Goal: Task Accomplishment & Management: Manage account settings

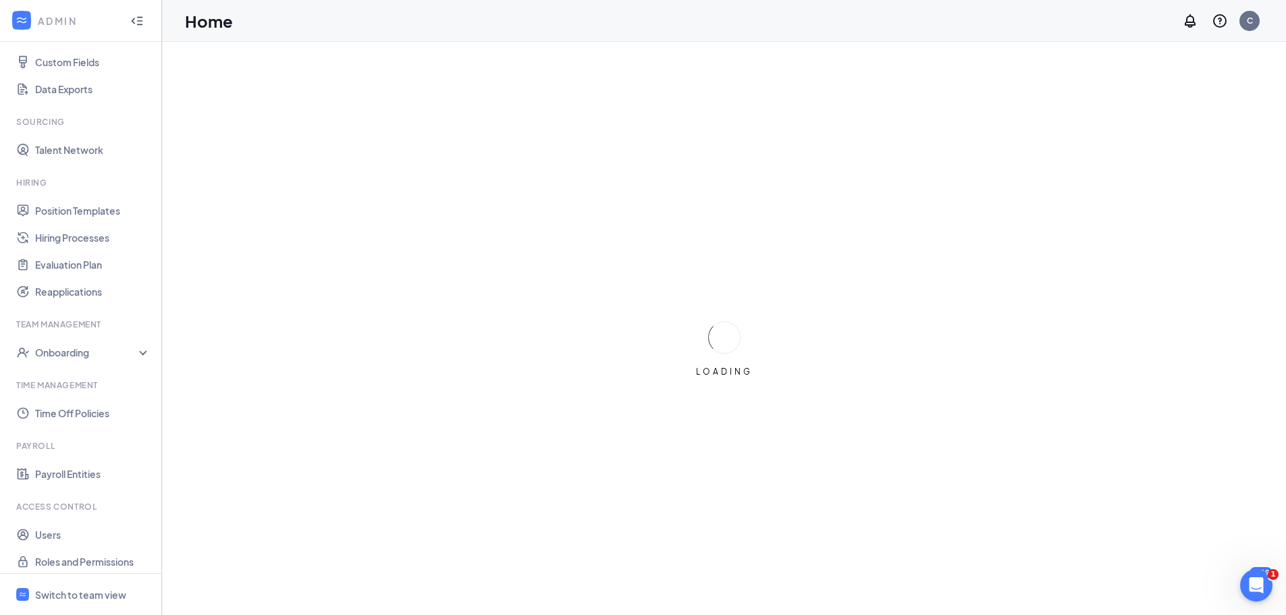
scroll to position [210, 0]
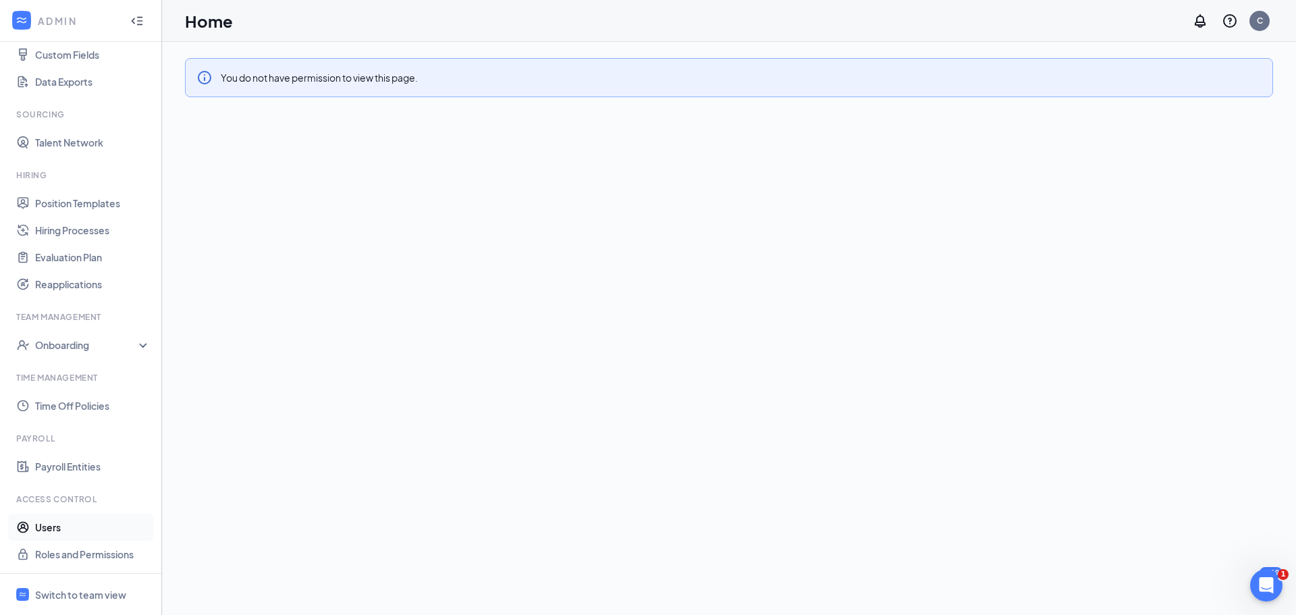
click at [60, 527] on link "Users" at bounding box center [92, 527] width 115 height 27
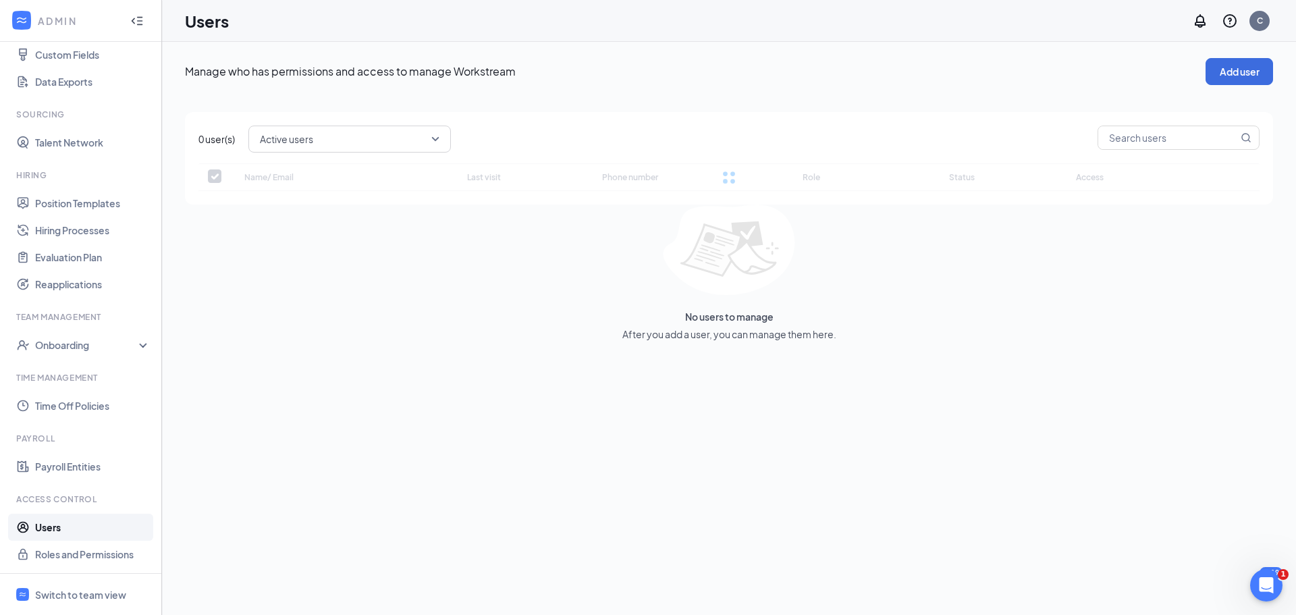
checkbox input "false"
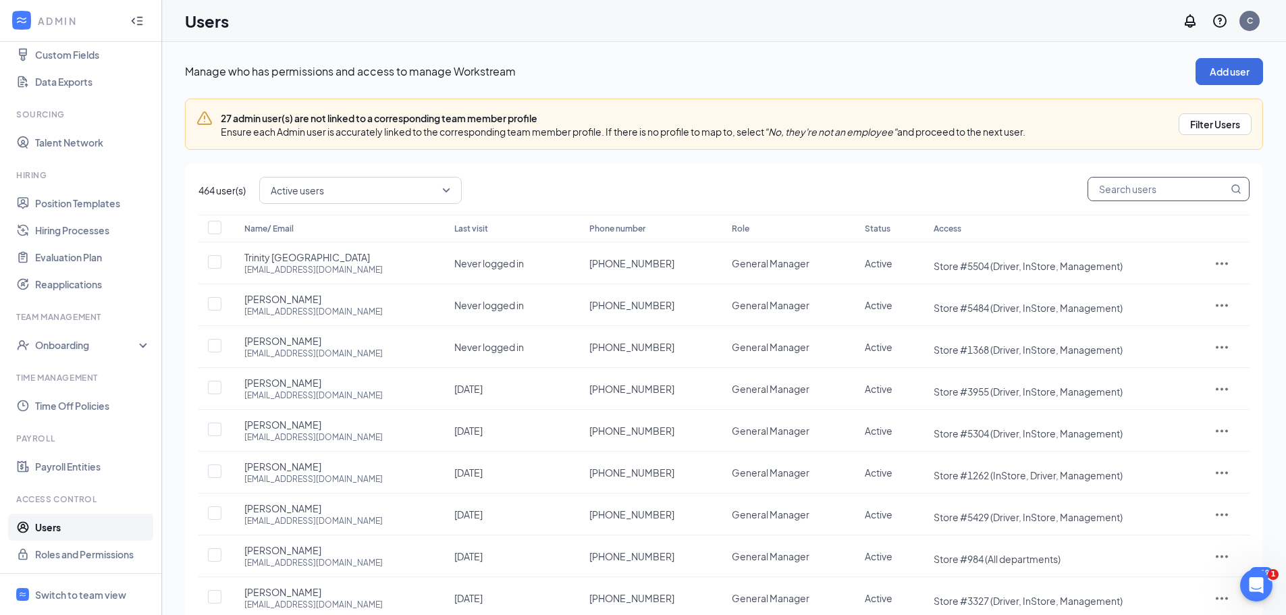
click at [1120, 182] on input "text" at bounding box center [1158, 188] width 140 height 23
type input "221"
checkbox input "true"
type input "2216"
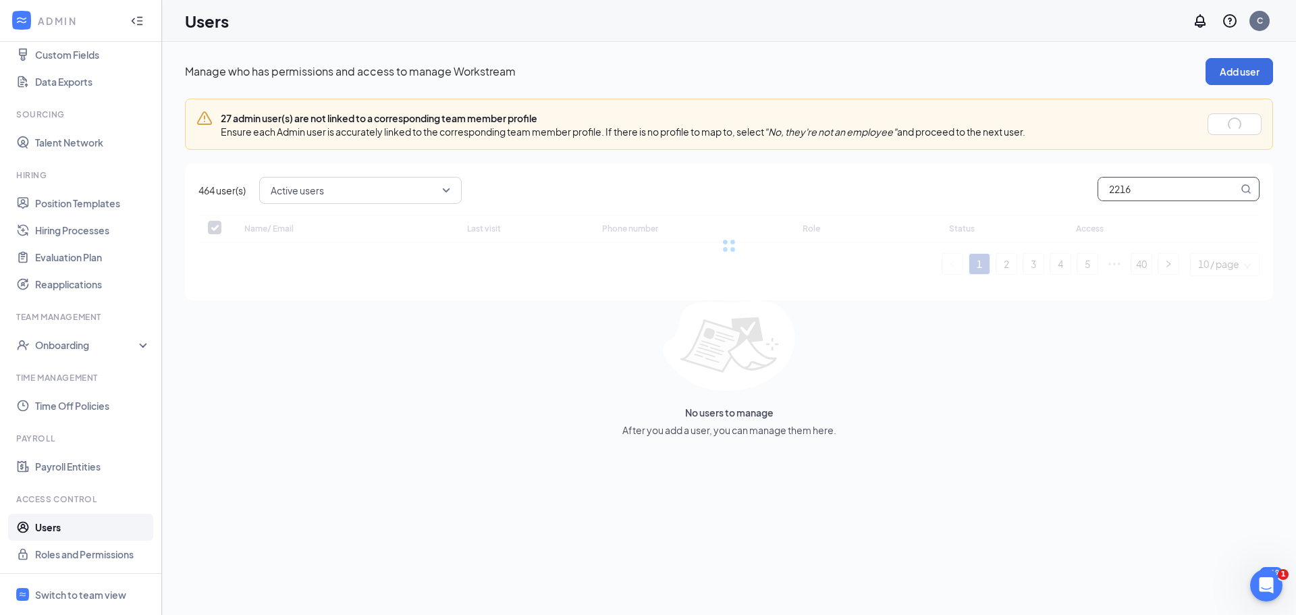
checkbox input "true"
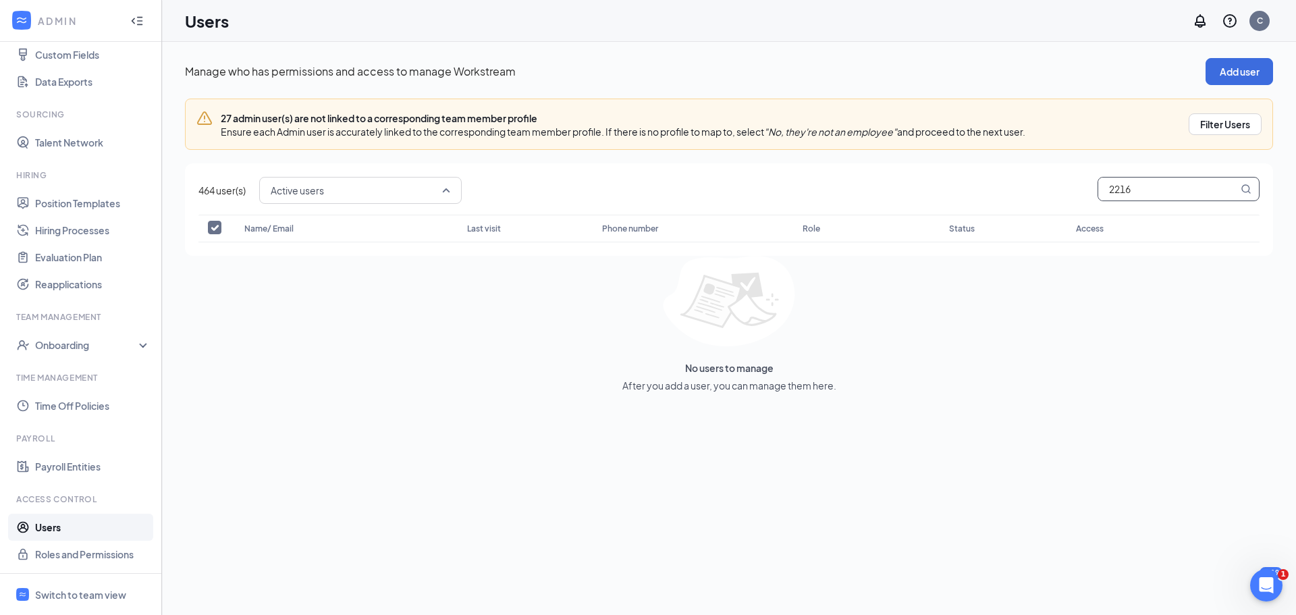
click at [442, 189] on span "Active users" at bounding box center [361, 190] width 180 height 23
click at [389, 234] on span "All users" at bounding box center [361, 227] width 181 height 15
click at [1171, 185] on input "2216" at bounding box center [1168, 188] width 140 height 23
drag, startPoint x: 1141, startPoint y: 195, endPoint x: 1084, endPoint y: 188, distance: 57.8
click at [1084, 188] on div "All users active All users Active users Disabled users 2216" at bounding box center [759, 190] width 1000 height 27
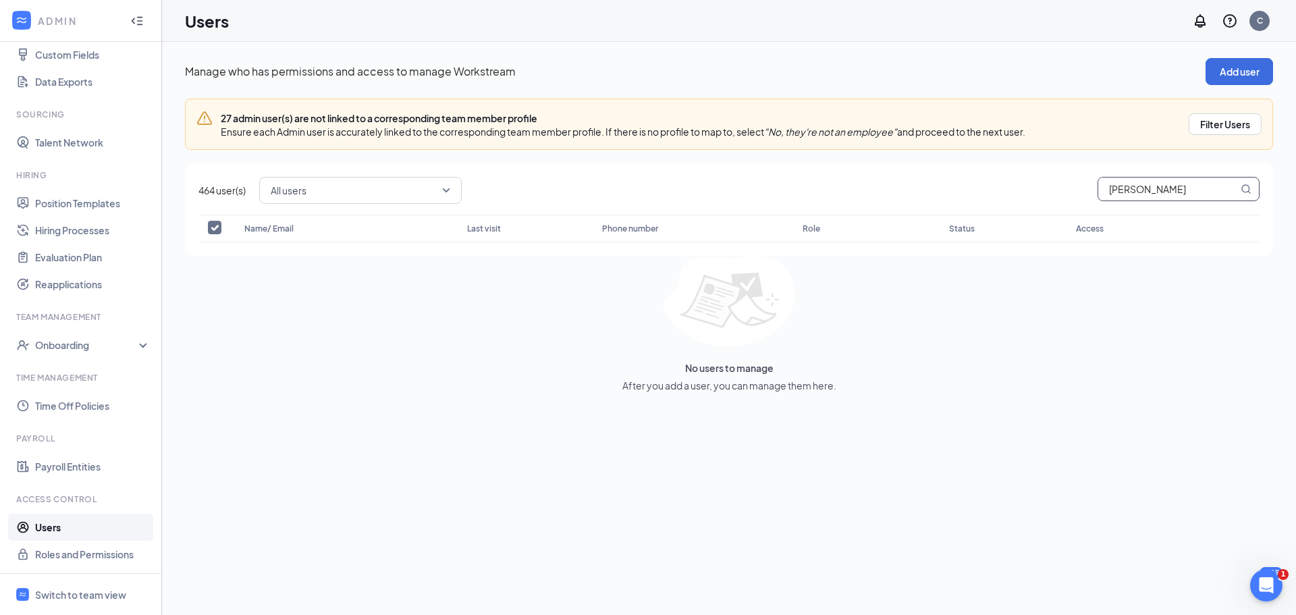
type input "[PERSON_NAME]"
checkbox input "false"
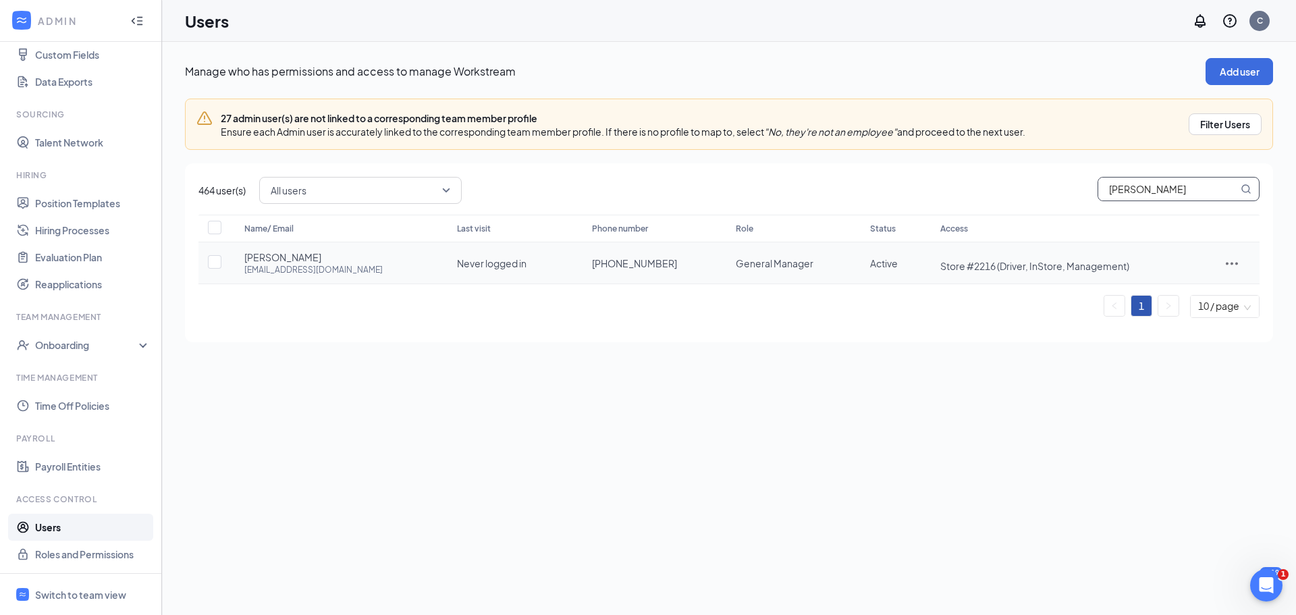
click at [1226, 264] on icon "ActionsIcon" at bounding box center [1232, 263] width 12 height 3
click at [1173, 292] on span "Edit user" at bounding box center [1170, 291] width 38 height 12
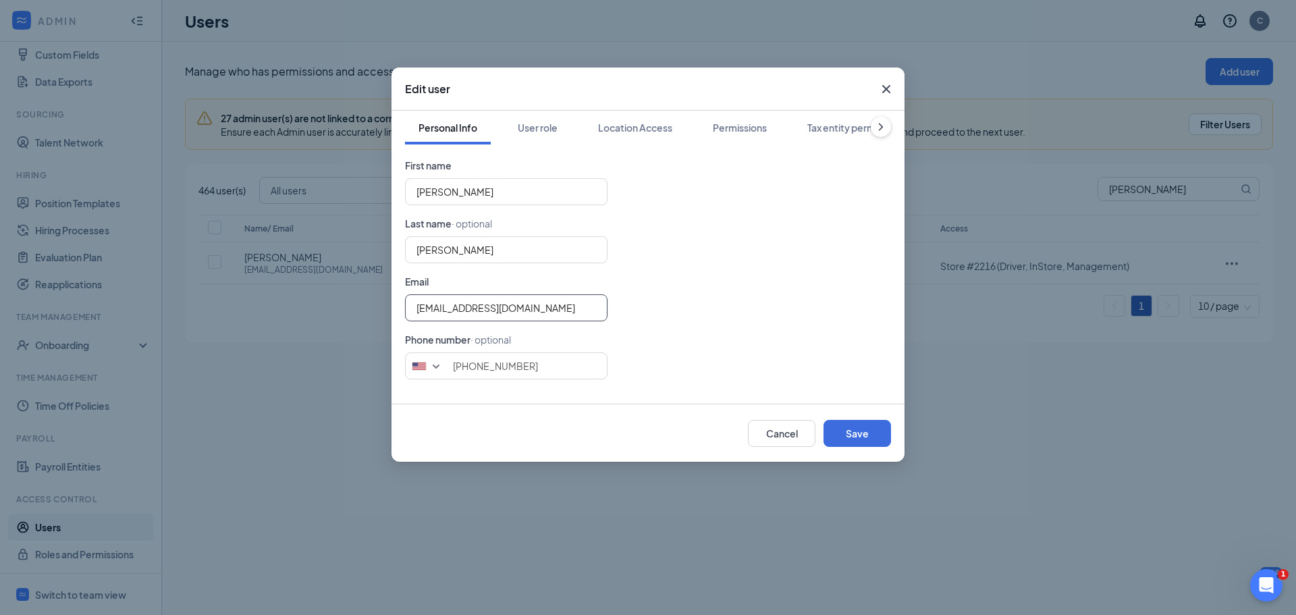
click at [414, 308] on input "[EMAIL_ADDRESS][DOMAIN_NAME]" at bounding box center [506, 307] width 202 height 27
type input "[EMAIL_ADDRESS][DOMAIN_NAME]"
click at [860, 431] on button "Save" at bounding box center [856, 433] width 67 height 27
type input "8145054195"
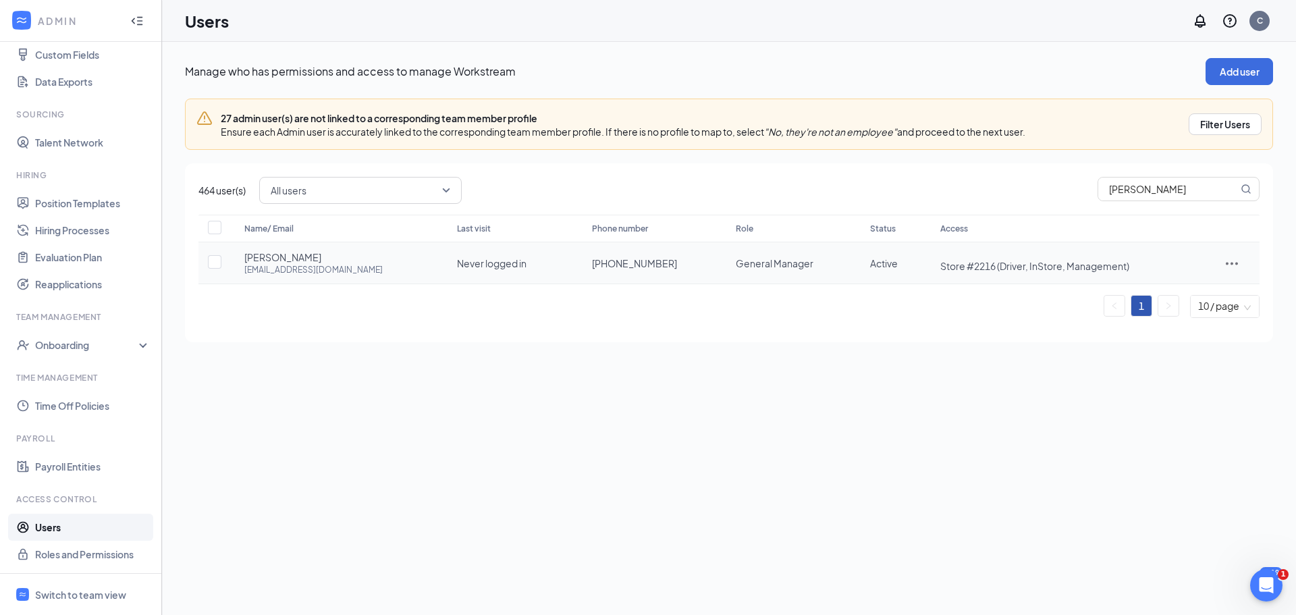
click at [1228, 260] on icon "ActionsIcon" at bounding box center [1232, 263] width 16 height 16
click at [1189, 322] on span "Reset password" at bounding box center [1187, 323] width 72 height 12
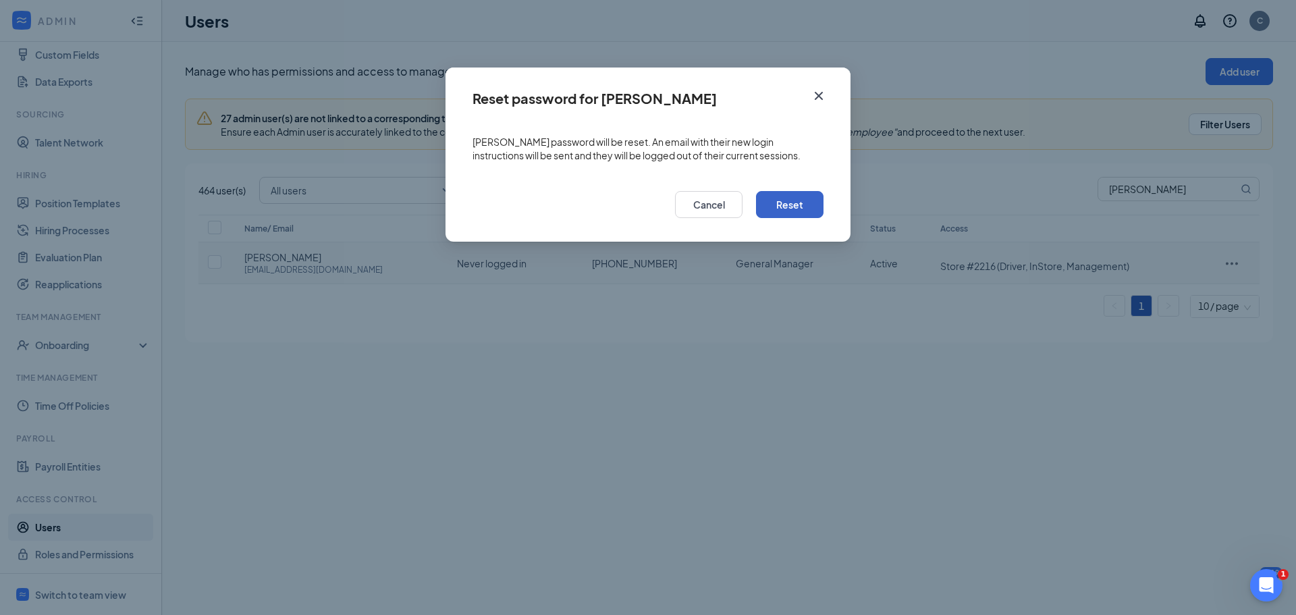
click at [792, 204] on button "Reset" at bounding box center [789, 204] width 67 height 27
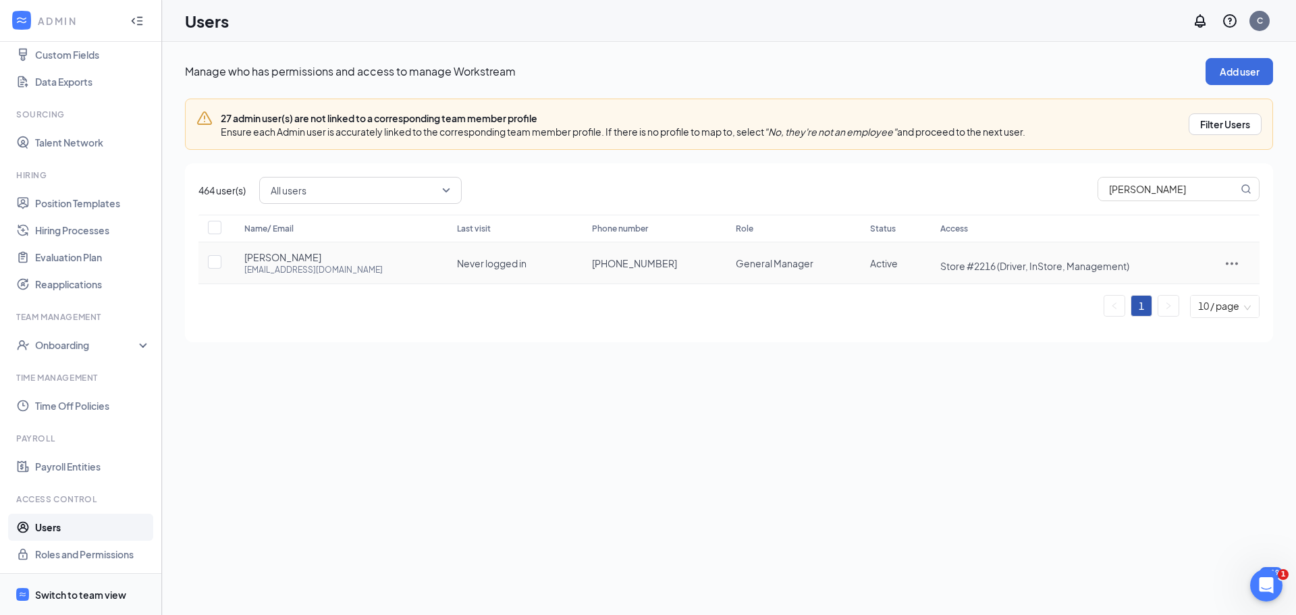
click at [90, 588] on div "Switch to team view" at bounding box center [80, 594] width 91 height 13
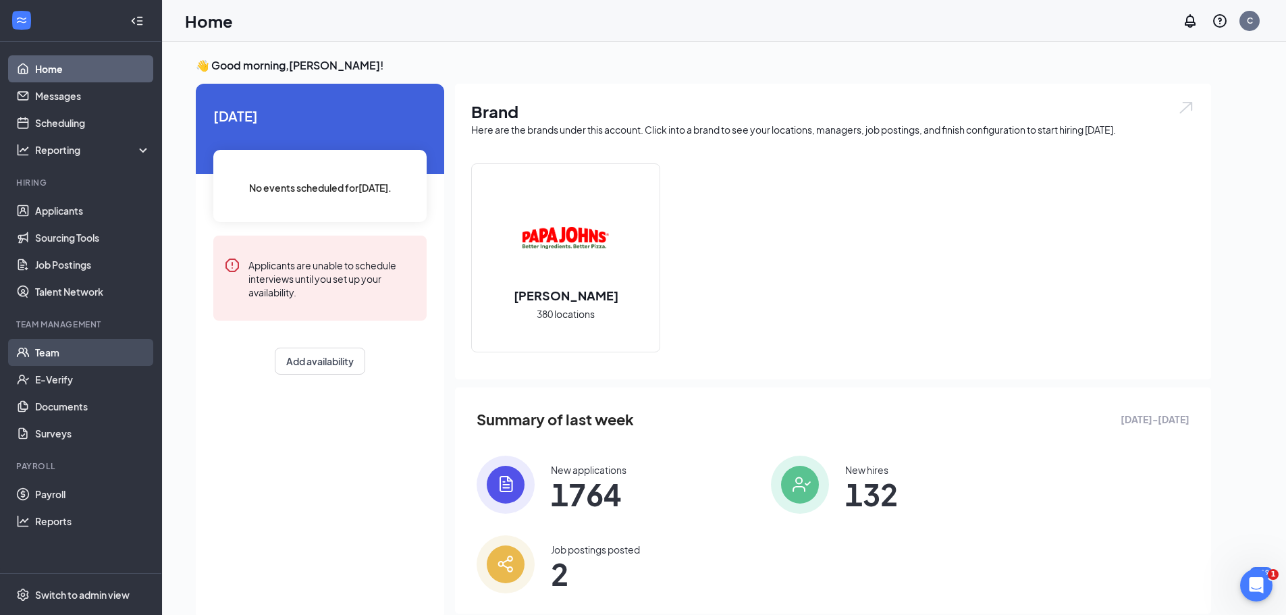
click at [53, 355] on link "Team" at bounding box center [92, 352] width 115 height 27
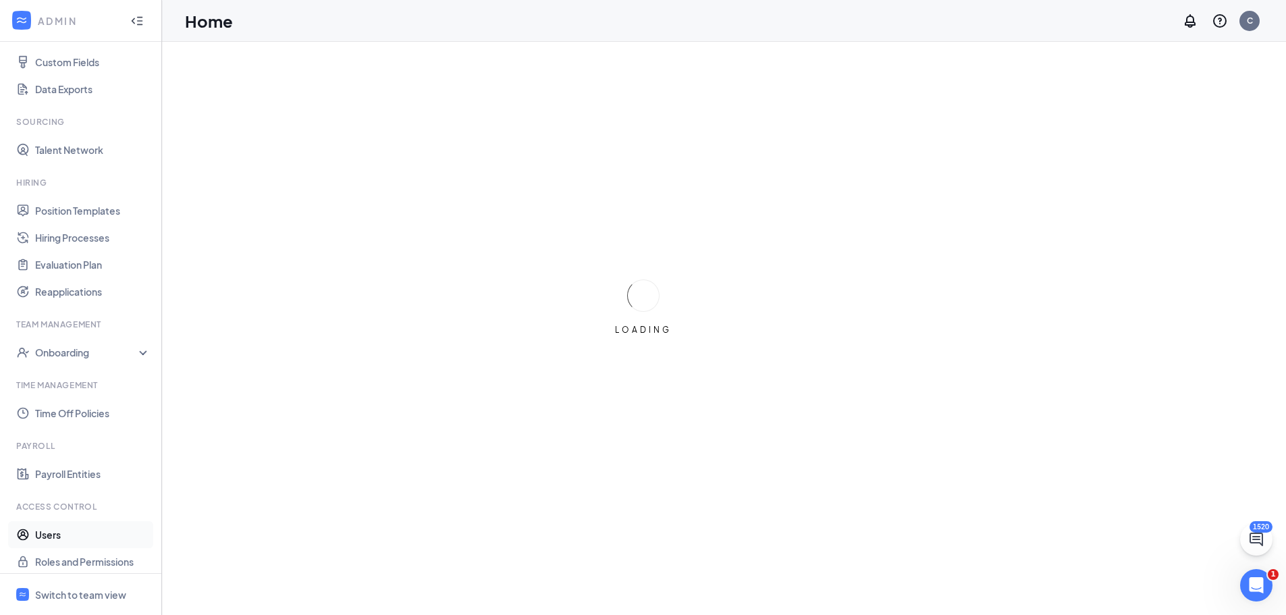
click at [52, 532] on link "Users" at bounding box center [92, 534] width 115 height 27
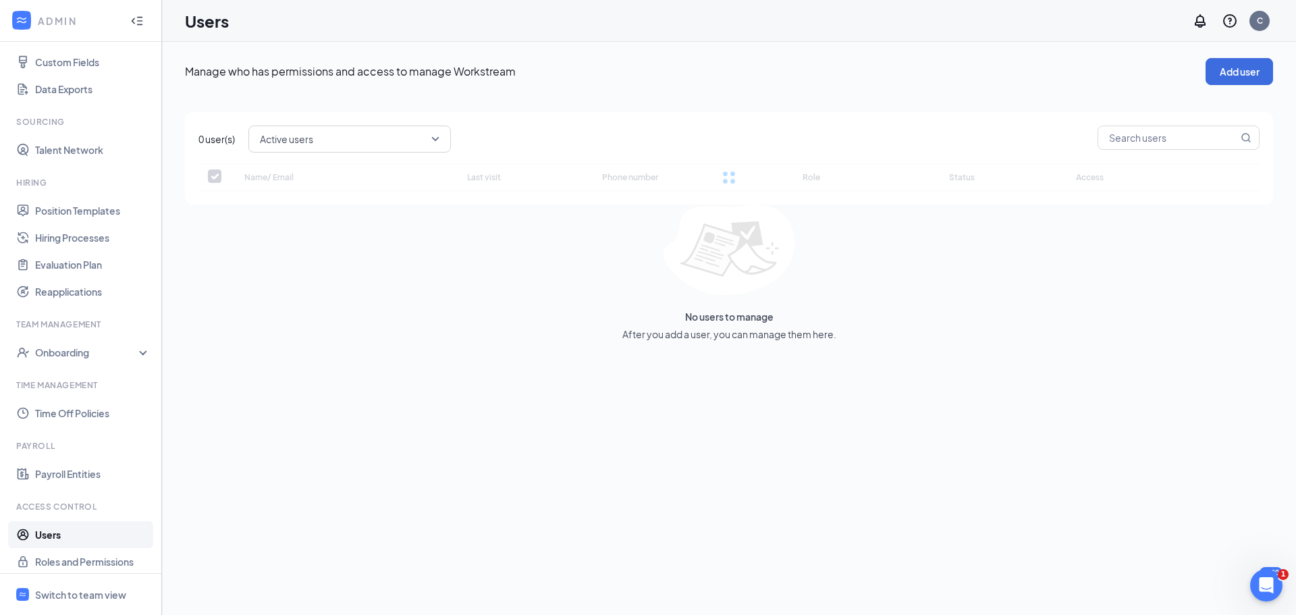
checkbox input "false"
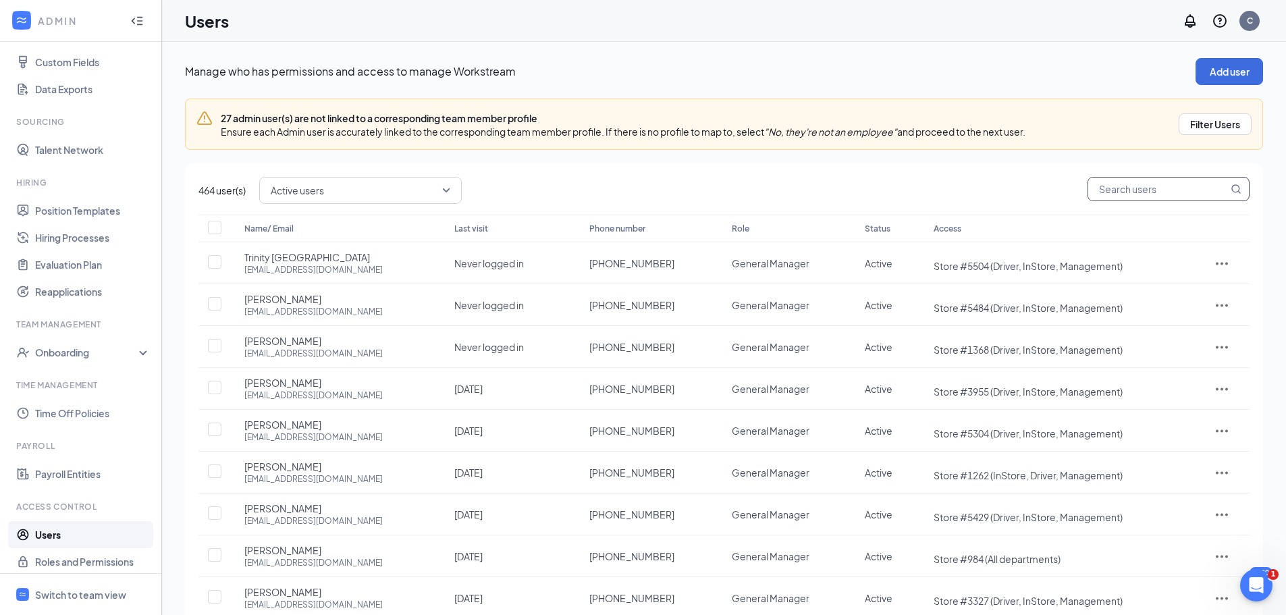
click at [1103, 180] on input "text" at bounding box center [1158, 188] width 140 height 23
type input "119"
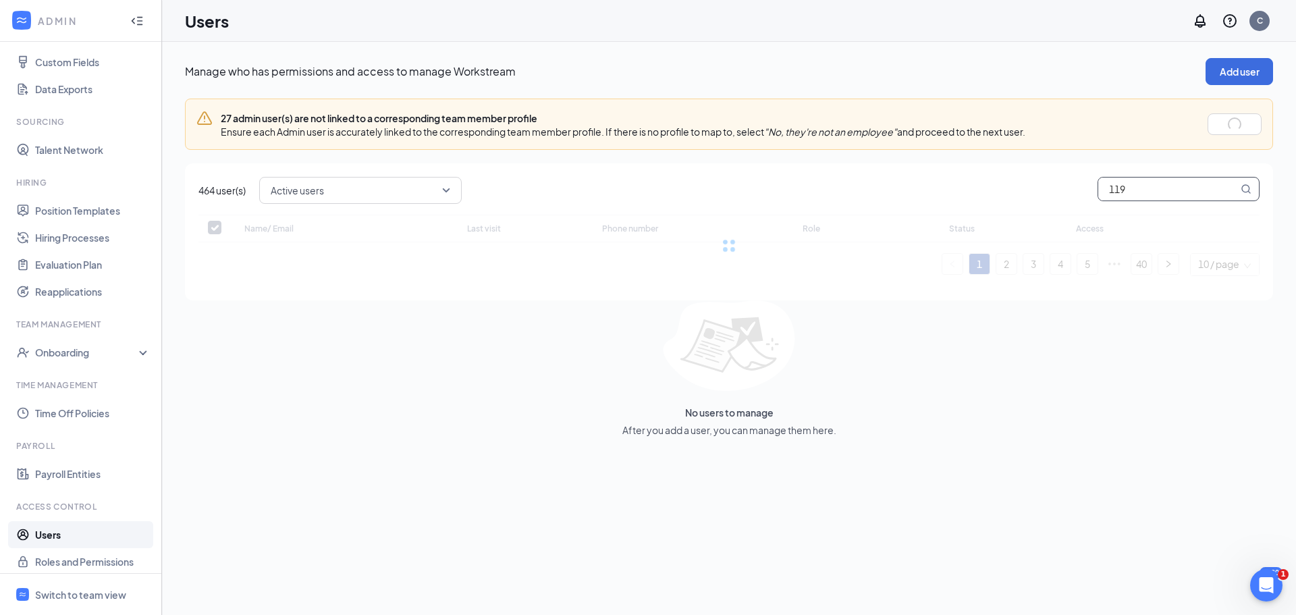
checkbox input "false"
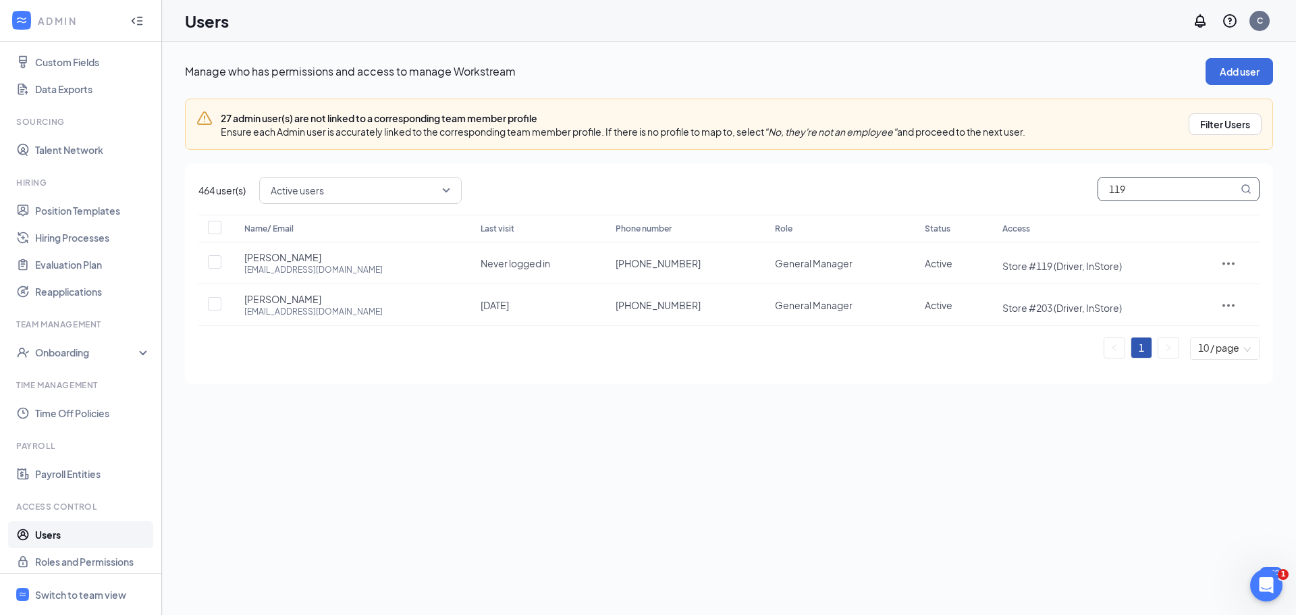
drag, startPoint x: 1151, startPoint y: 192, endPoint x: 1074, endPoint y: 190, distance: 77.6
click at [1074, 190] on div "Active users 119" at bounding box center [759, 190] width 1000 height 27
type input "252"
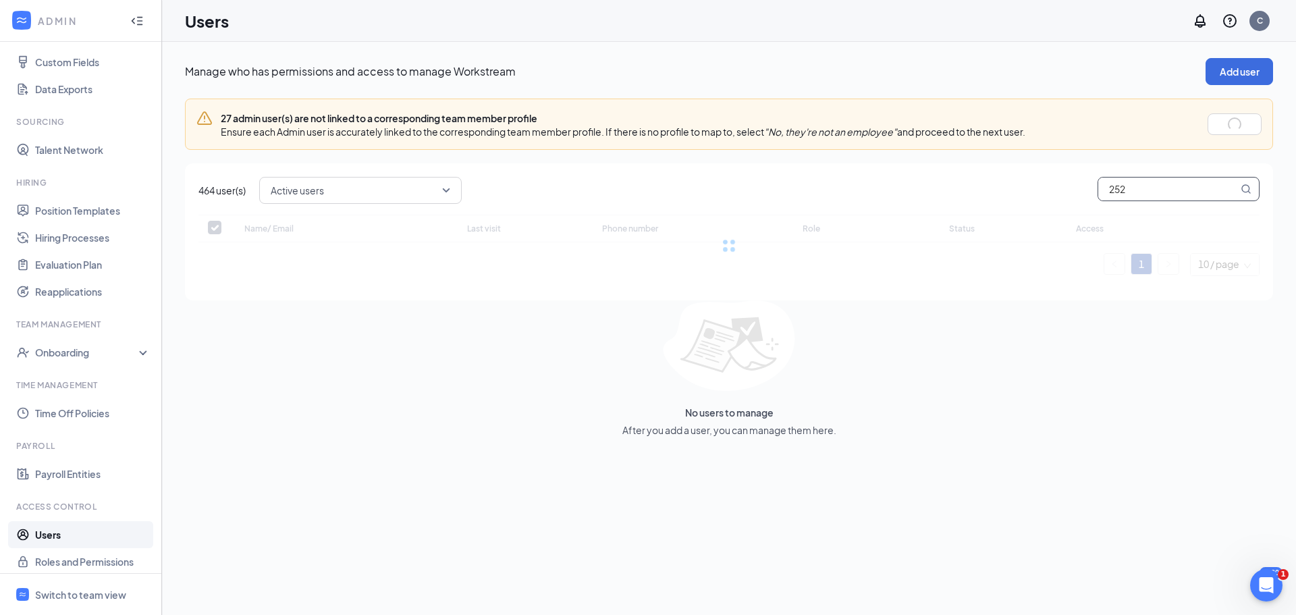
checkbox input "false"
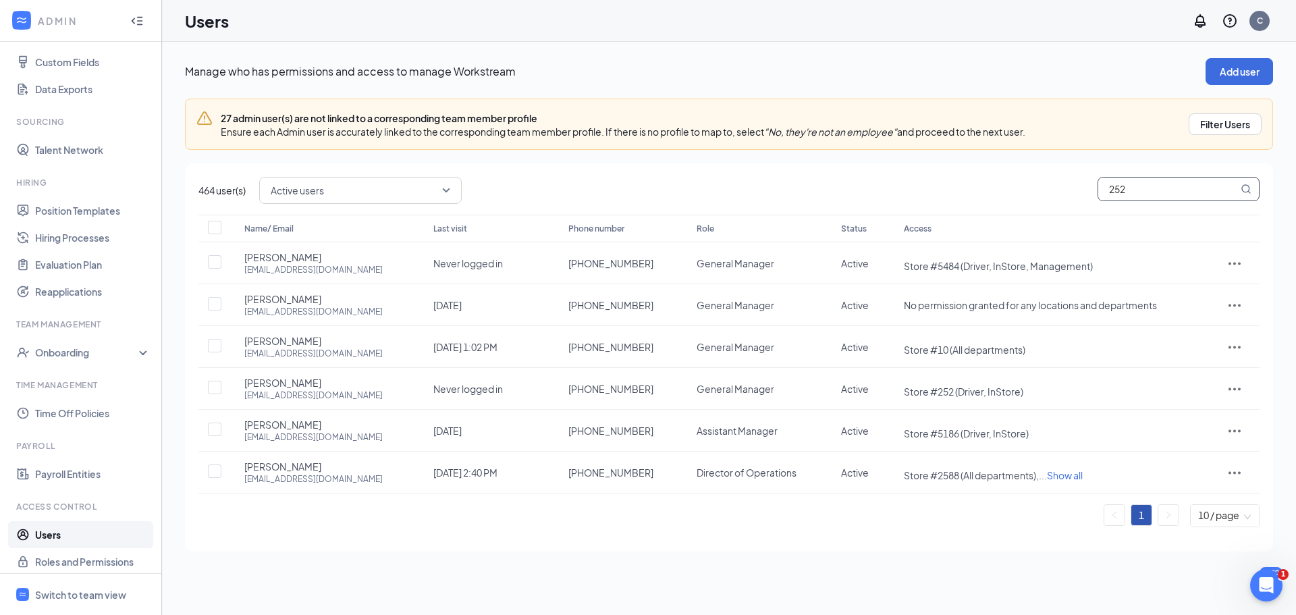
drag, startPoint x: 1172, startPoint y: 180, endPoint x: 1040, endPoint y: 205, distance: 134.1
click at [1040, 205] on div "464 user(s) Active users 252 Name/ Email Last visit Phone number Role Status Ac…" at bounding box center [729, 357] width 1088 height 388
type input "984"
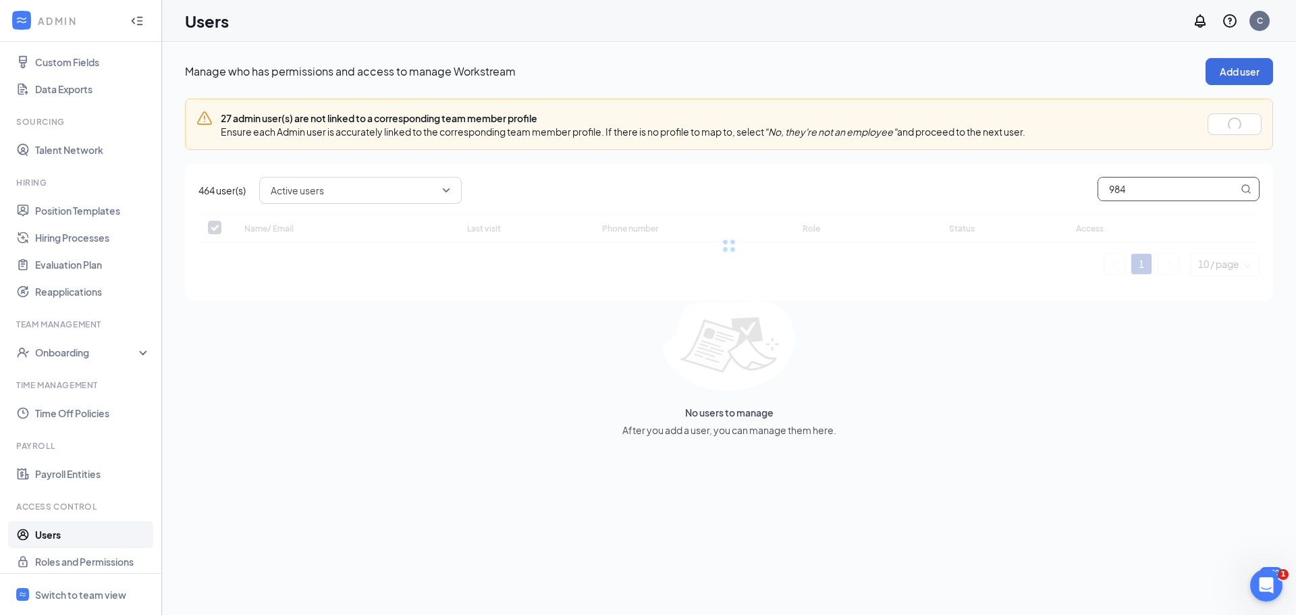
checkbox input "false"
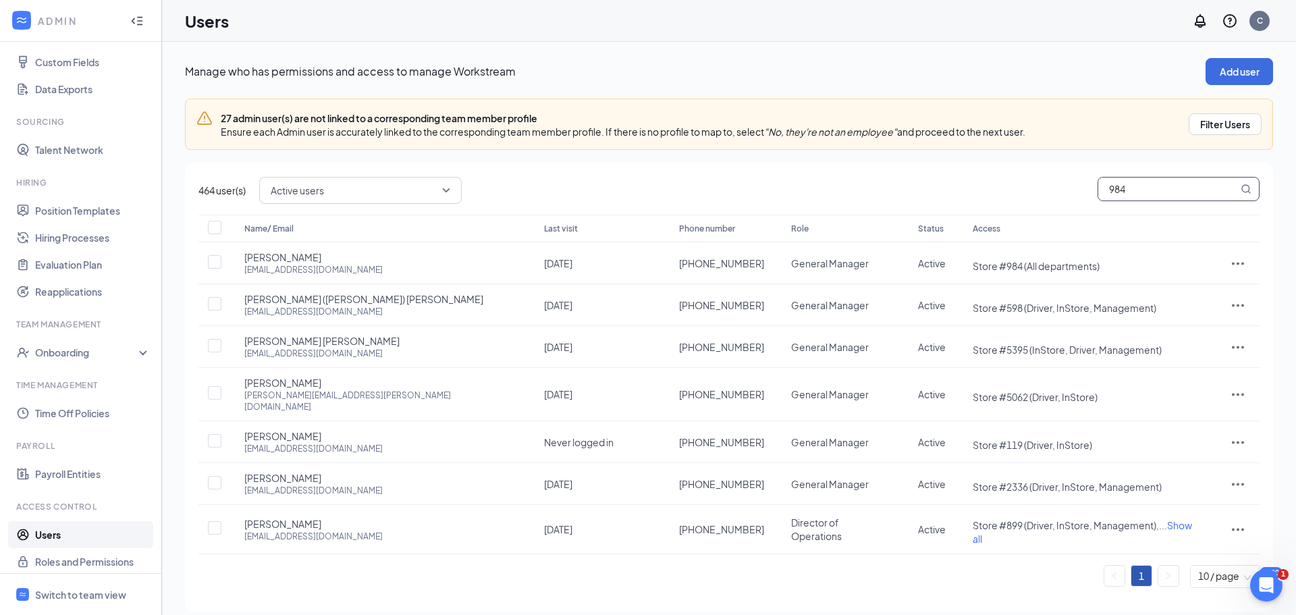
drag, startPoint x: 1175, startPoint y: 189, endPoint x: 1105, endPoint y: 182, distance: 70.6
click at [1105, 182] on input "984" at bounding box center [1168, 188] width 140 height 23
type input "13"
checkbox input "true"
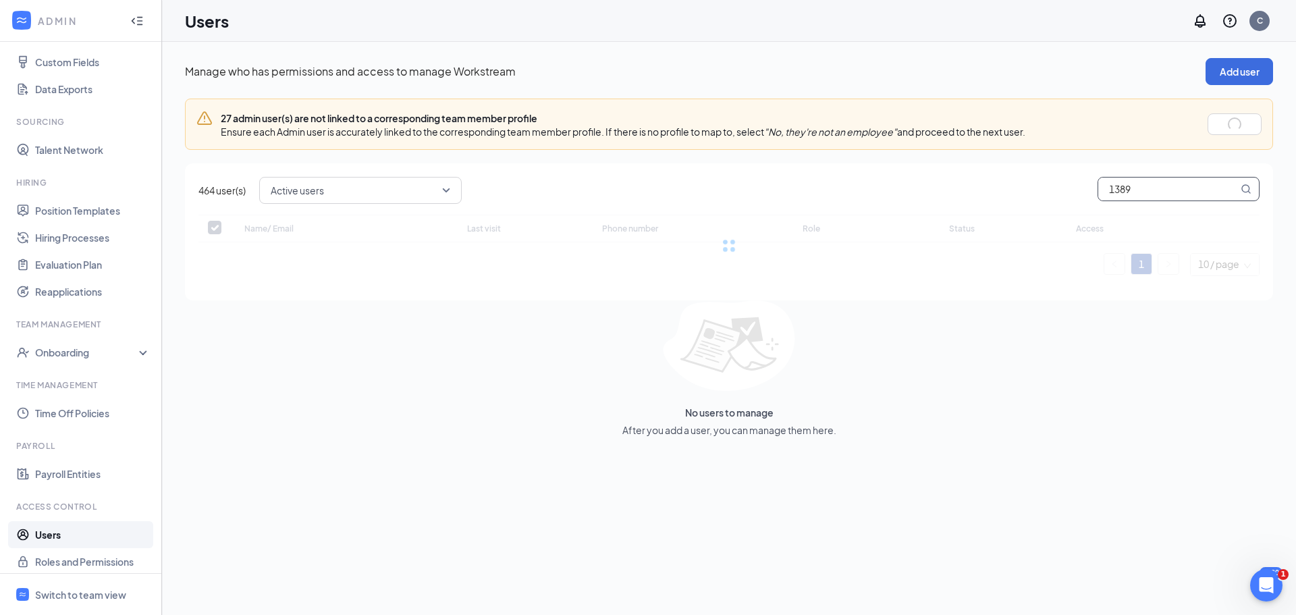
type input "1389"
checkbox input "false"
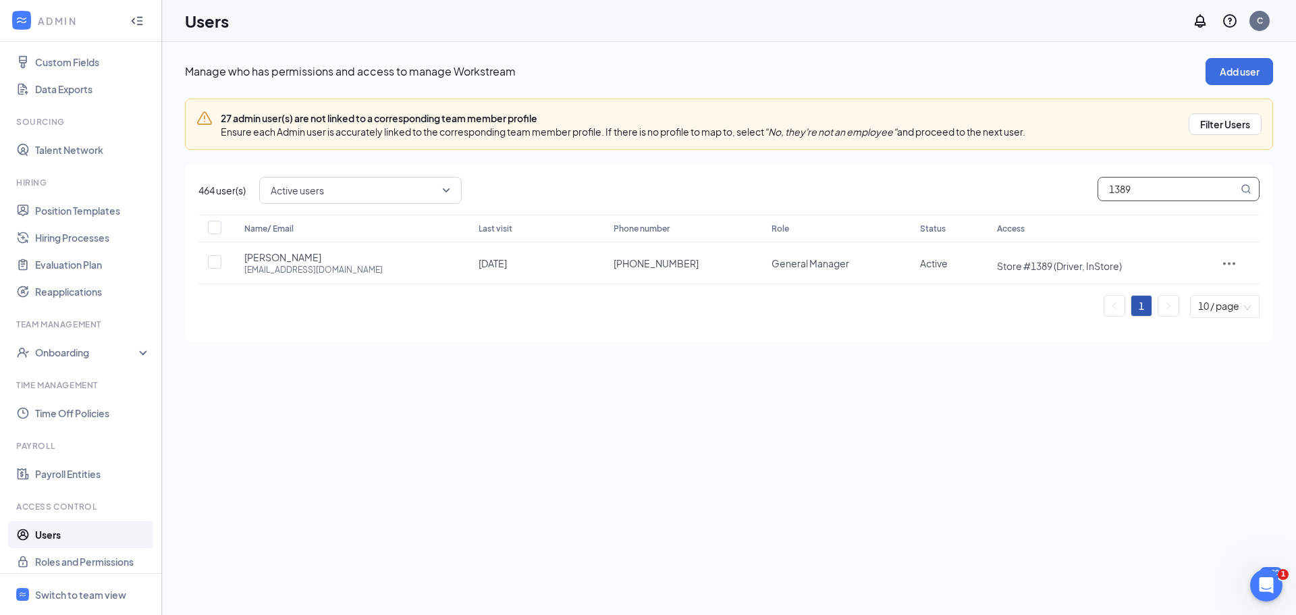
drag, startPoint x: 1161, startPoint y: 186, endPoint x: 1100, endPoint y: 182, distance: 60.8
click at [1100, 182] on input "1389" at bounding box center [1168, 188] width 140 height 23
type input "2619"
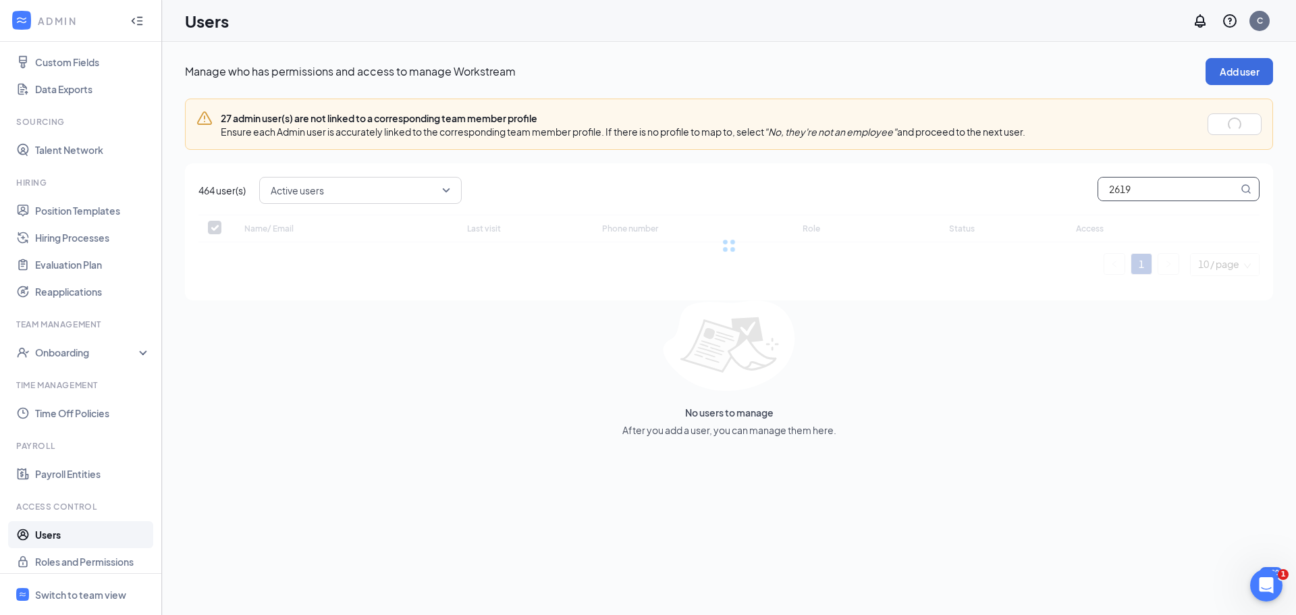
checkbox input "false"
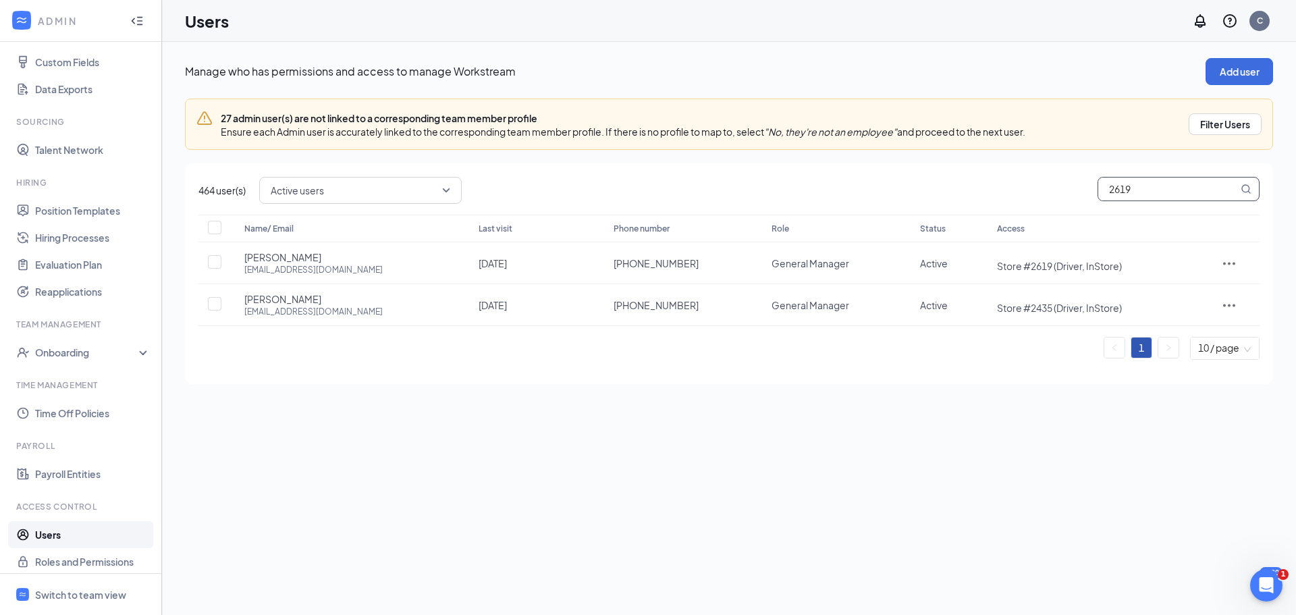
drag, startPoint x: 1134, startPoint y: 188, endPoint x: 1100, endPoint y: 180, distance: 34.7
click at [1100, 180] on input "2619" at bounding box center [1168, 188] width 140 height 23
type input "2216"
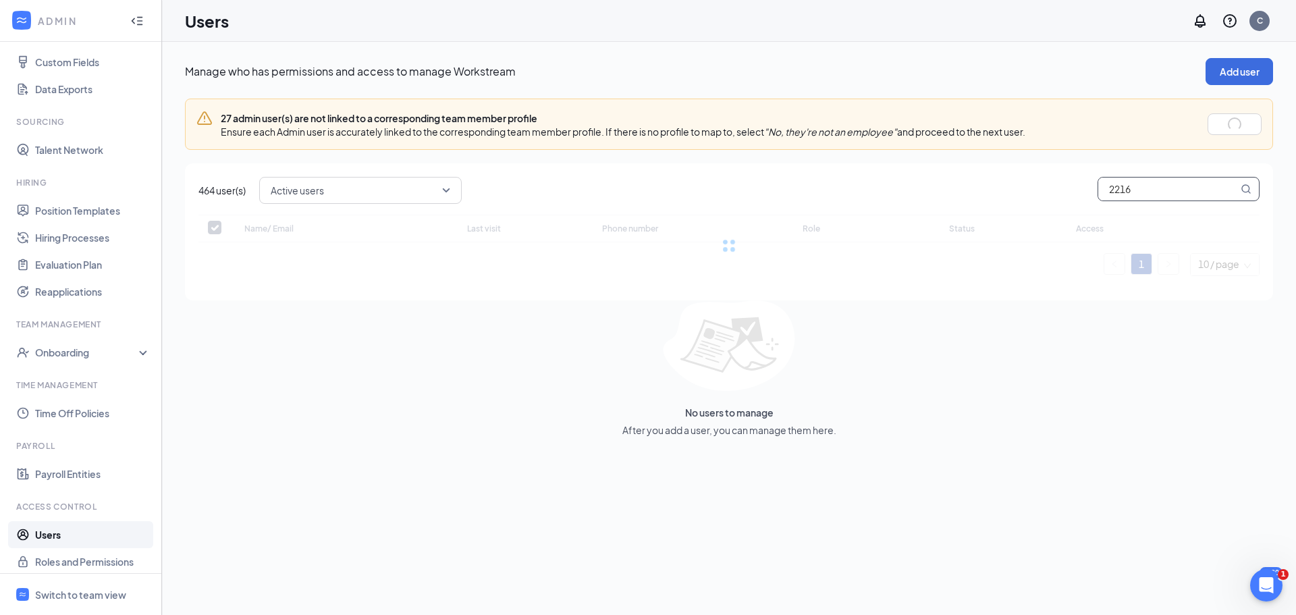
checkbox input "false"
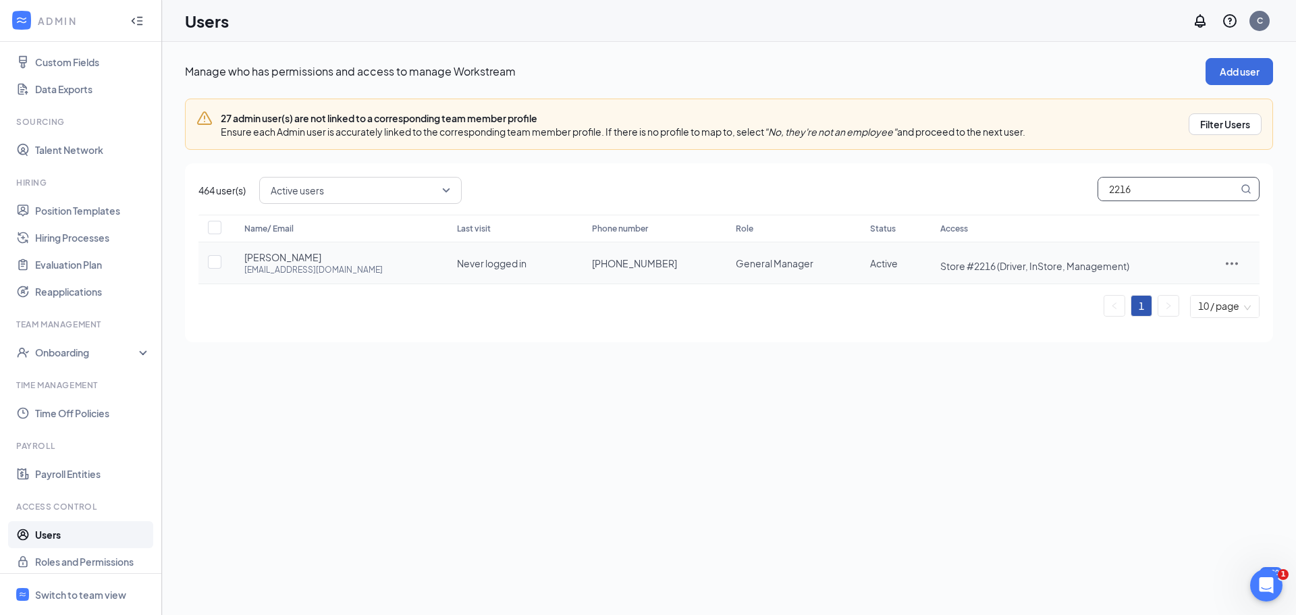
click at [1230, 263] on icon "ActionsIcon" at bounding box center [1232, 263] width 16 height 16
click at [1190, 328] on span "Reset password" at bounding box center [1187, 323] width 72 height 12
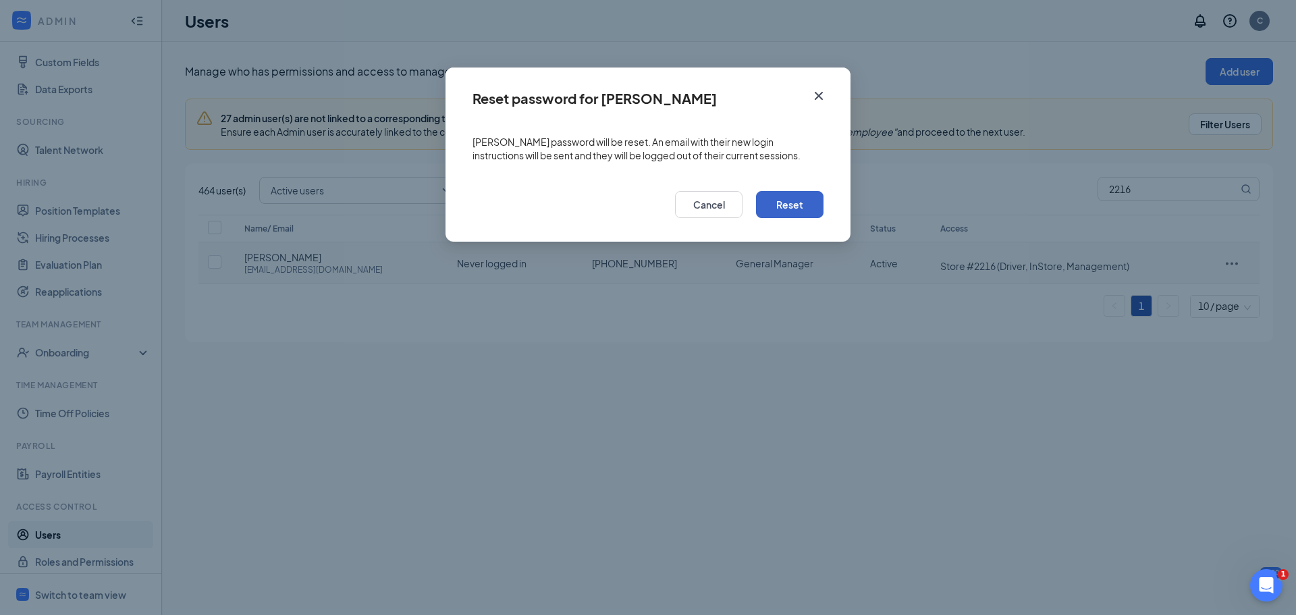
click at [761, 200] on button "Reset" at bounding box center [789, 204] width 67 height 27
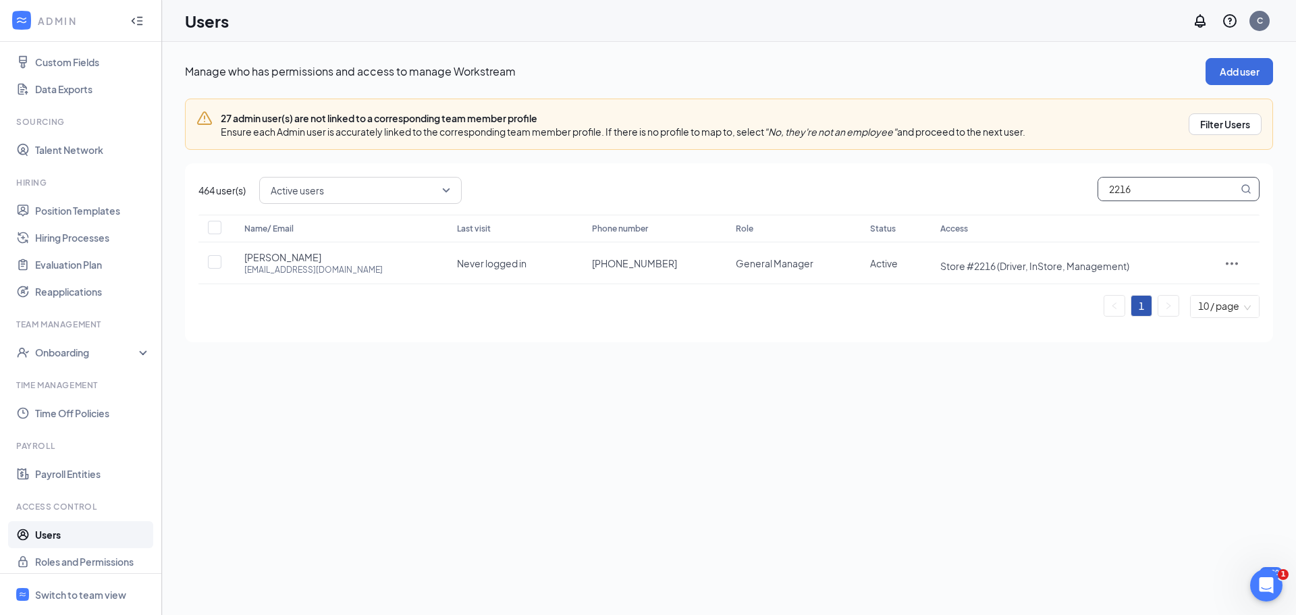
drag, startPoint x: 1138, startPoint y: 188, endPoint x: 1086, endPoint y: 189, distance: 52.0
click at [1086, 189] on div "Active users 2216" at bounding box center [759, 190] width 1000 height 27
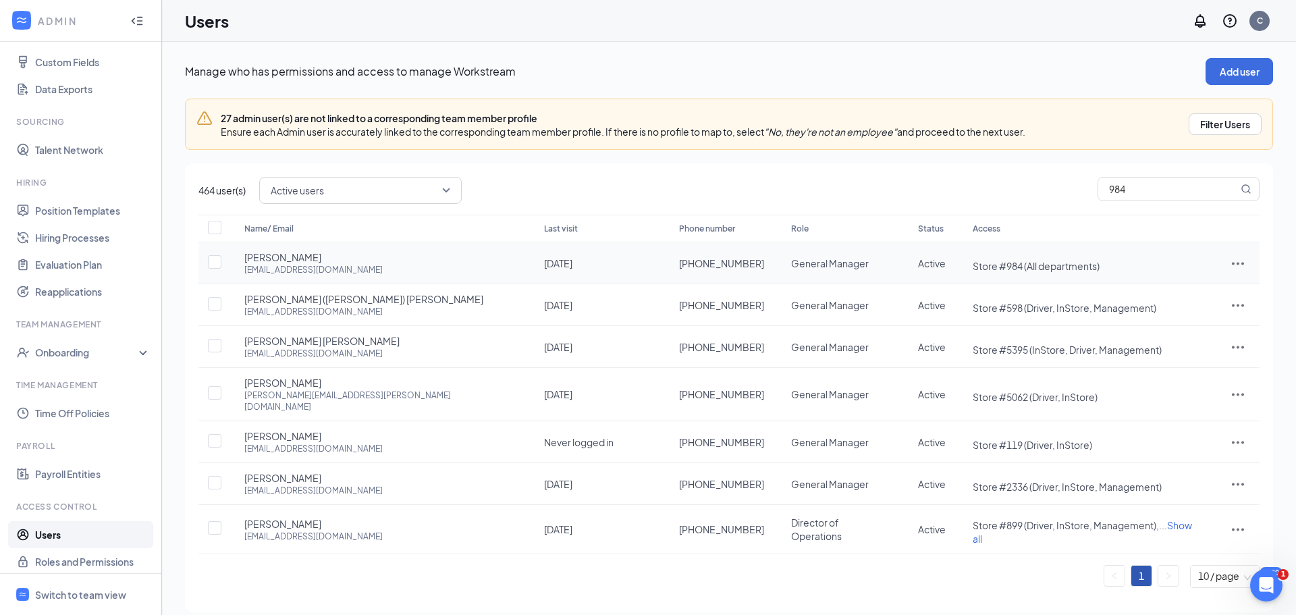
click at [1236, 264] on icon "ActionsIcon" at bounding box center [1238, 263] width 16 height 16
click at [1189, 321] on span "Reset password" at bounding box center [1187, 323] width 72 height 12
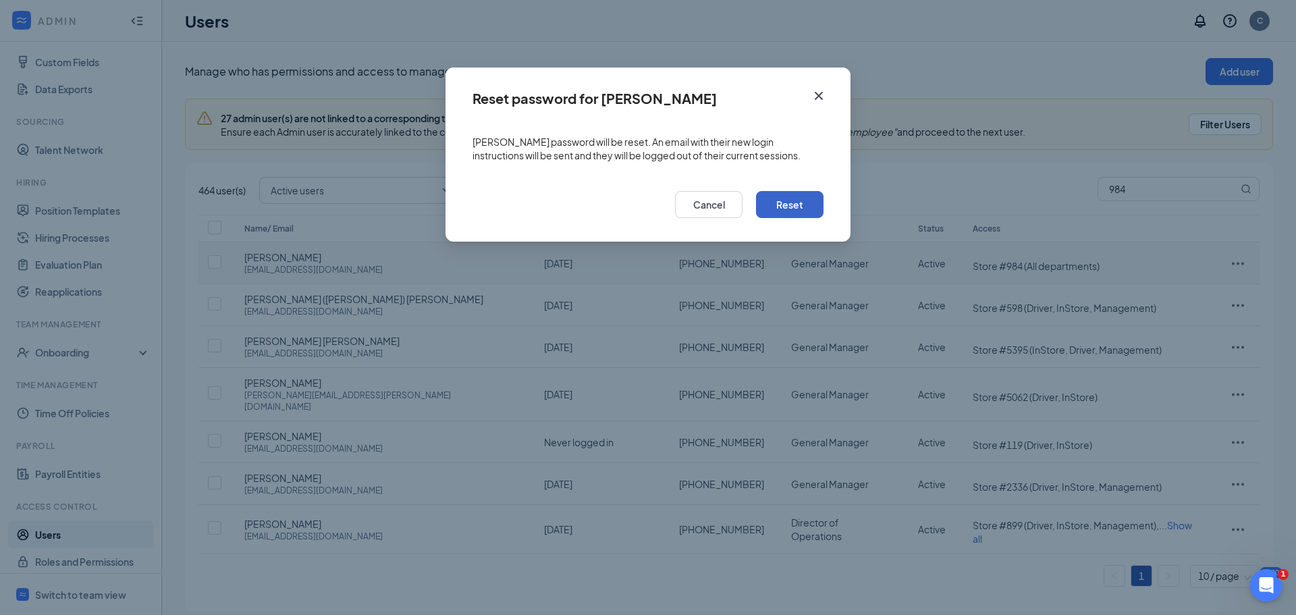
click at [800, 198] on button "Reset" at bounding box center [789, 204] width 67 height 27
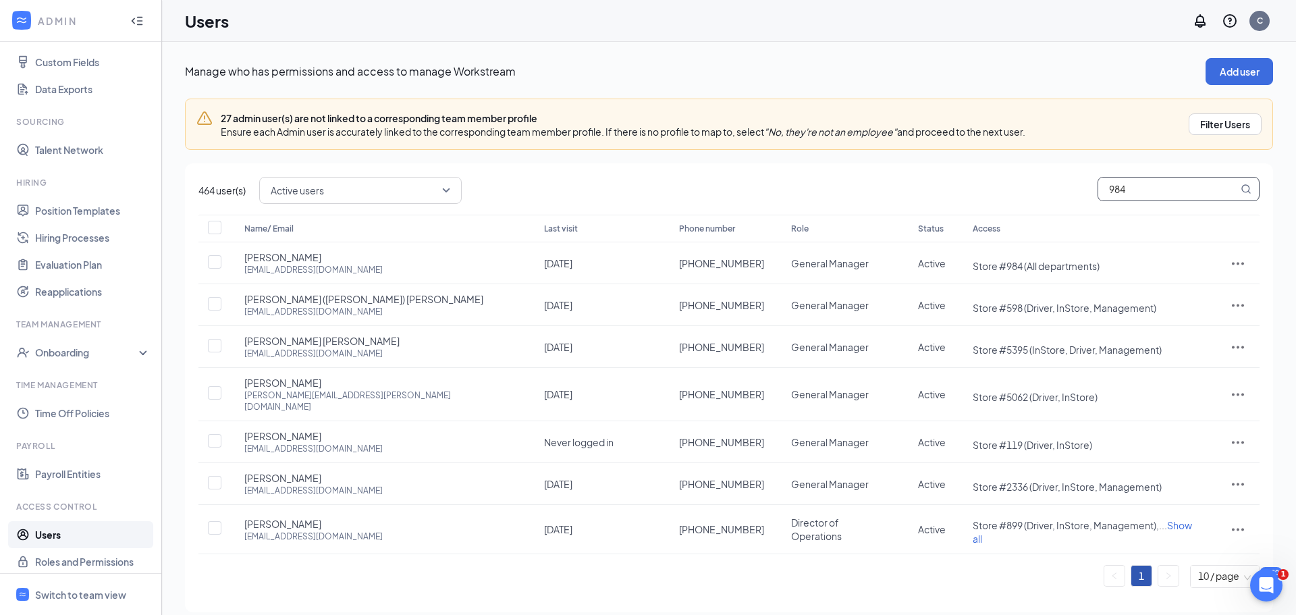
drag, startPoint x: 1142, startPoint y: 189, endPoint x: 1089, endPoint y: 186, distance: 52.7
click at [1089, 186] on div "Active users 984" at bounding box center [759, 190] width 1000 height 27
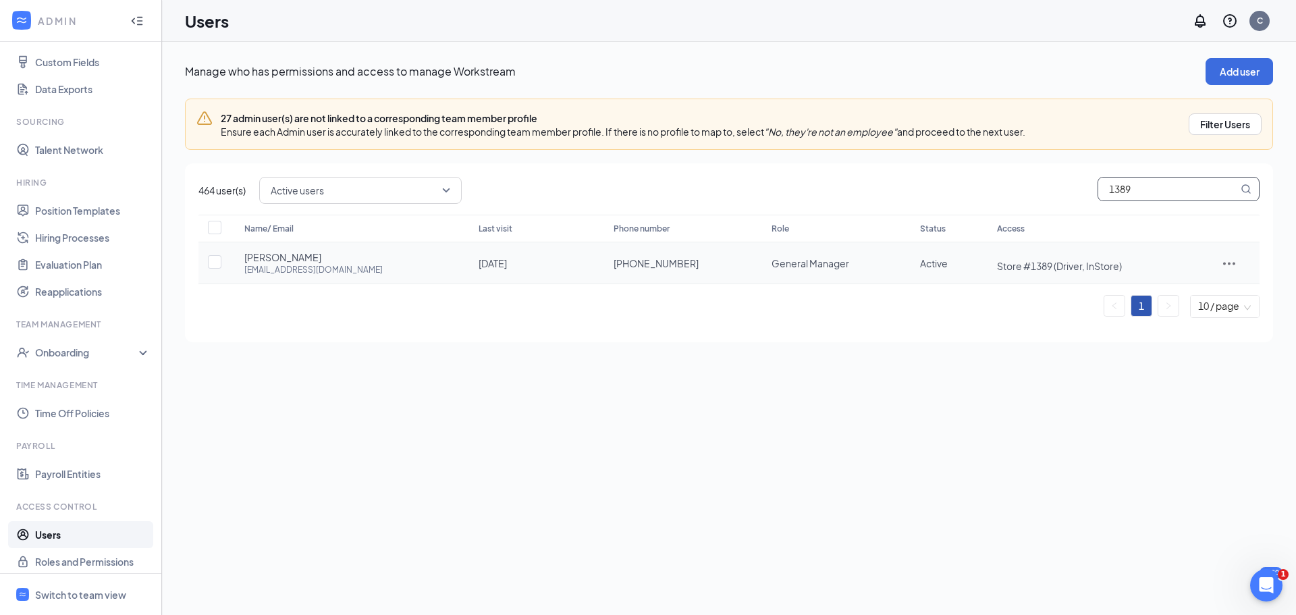
click at [1221, 267] on icon "ActionsIcon" at bounding box center [1229, 263] width 16 height 16
click at [1205, 319] on span "Reset password" at bounding box center [1187, 323] width 72 height 12
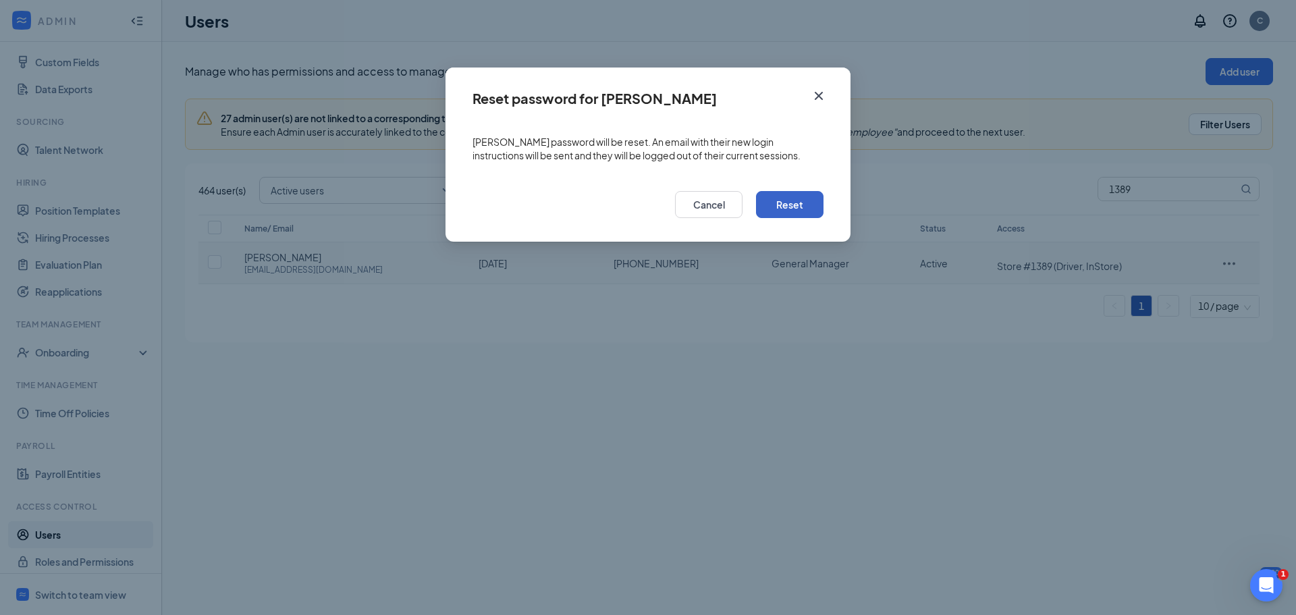
click at [799, 202] on button "Reset" at bounding box center [789, 204] width 67 height 27
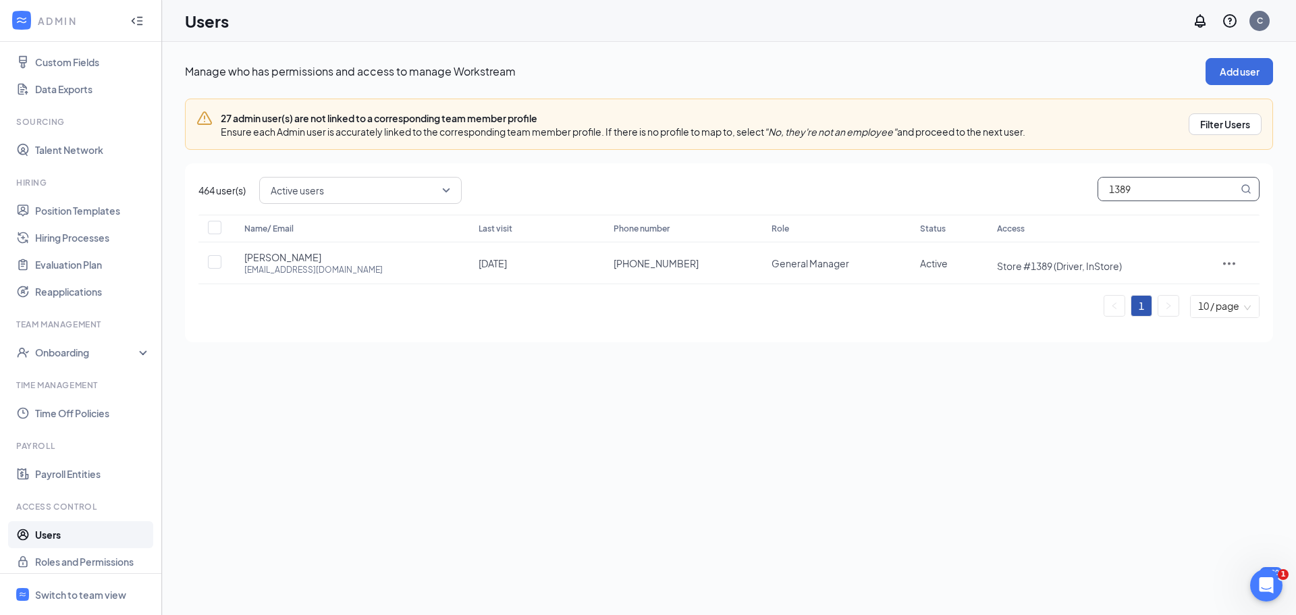
drag, startPoint x: 1172, startPoint y: 187, endPoint x: 1064, endPoint y: 186, distance: 108.0
click at [1064, 186] on div "Active users 1389" at bounding box center [759, 190] width 1000 height 27
type input "119"
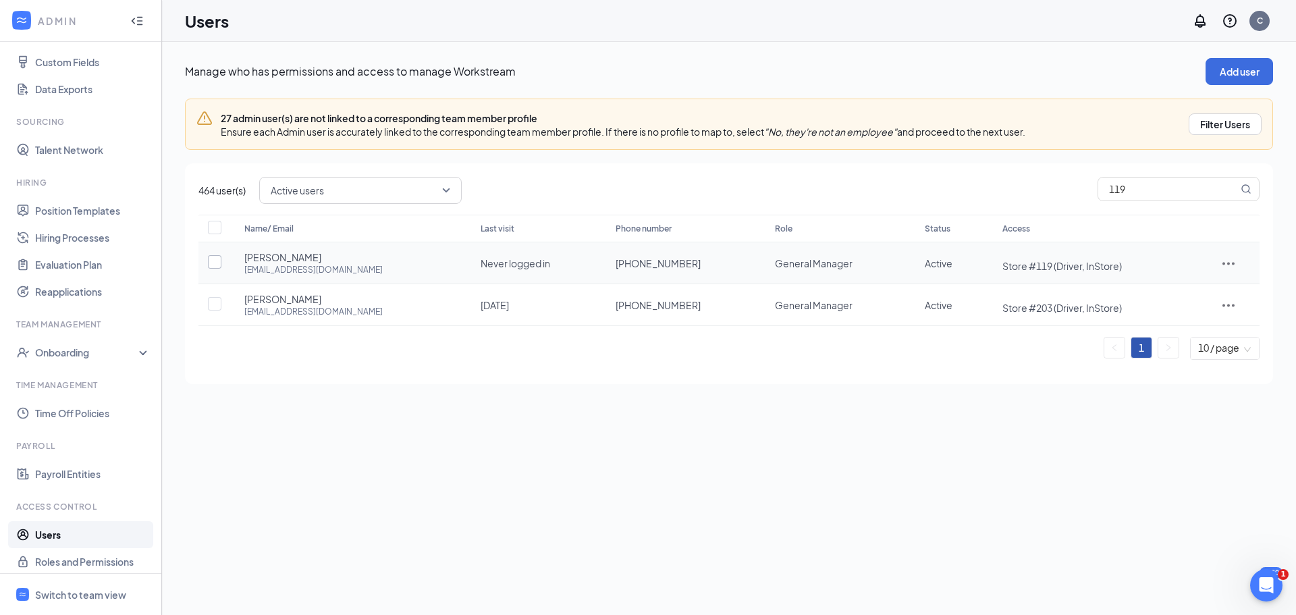
click at [215, 259] on input "checkbox" at bounding box center [214, 261] width 13 height 13
click at [1220, 260] on icon "ActionsIcon" at bounding box center [1228, 263] width 16 height 16
click at [1178, 321] on span "Reset password" at bounding box center [1187, 323] width 72 height 12
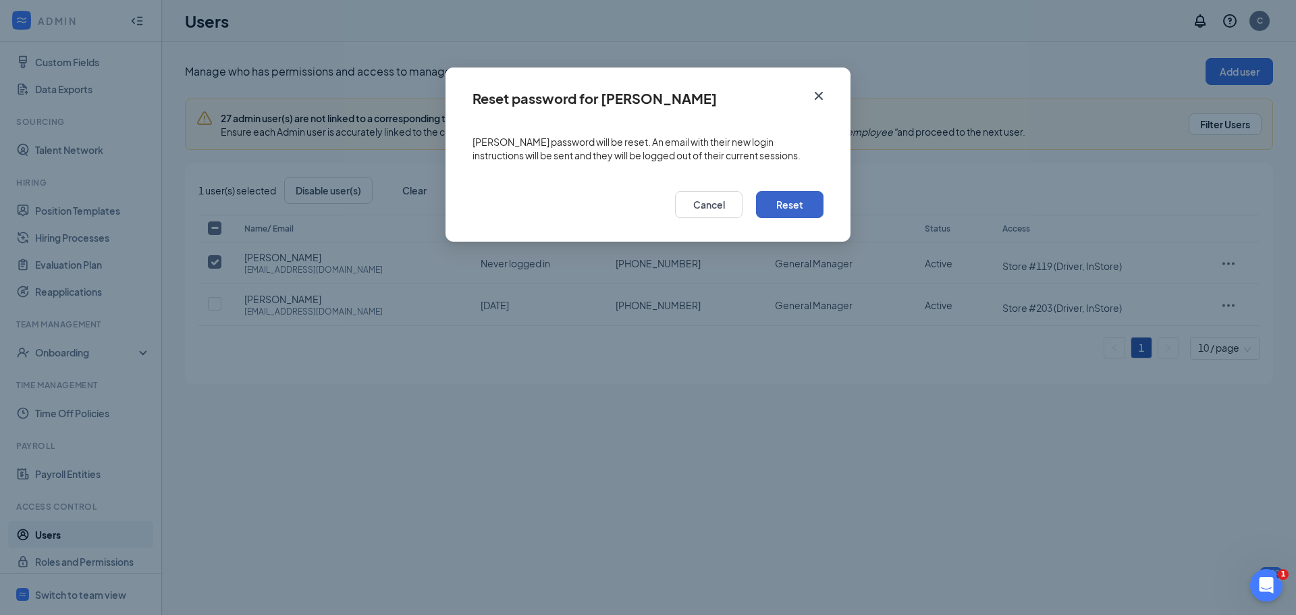
click at [810, 201] on button "Reset" at bounding box center [789, 204] width 67 height 27
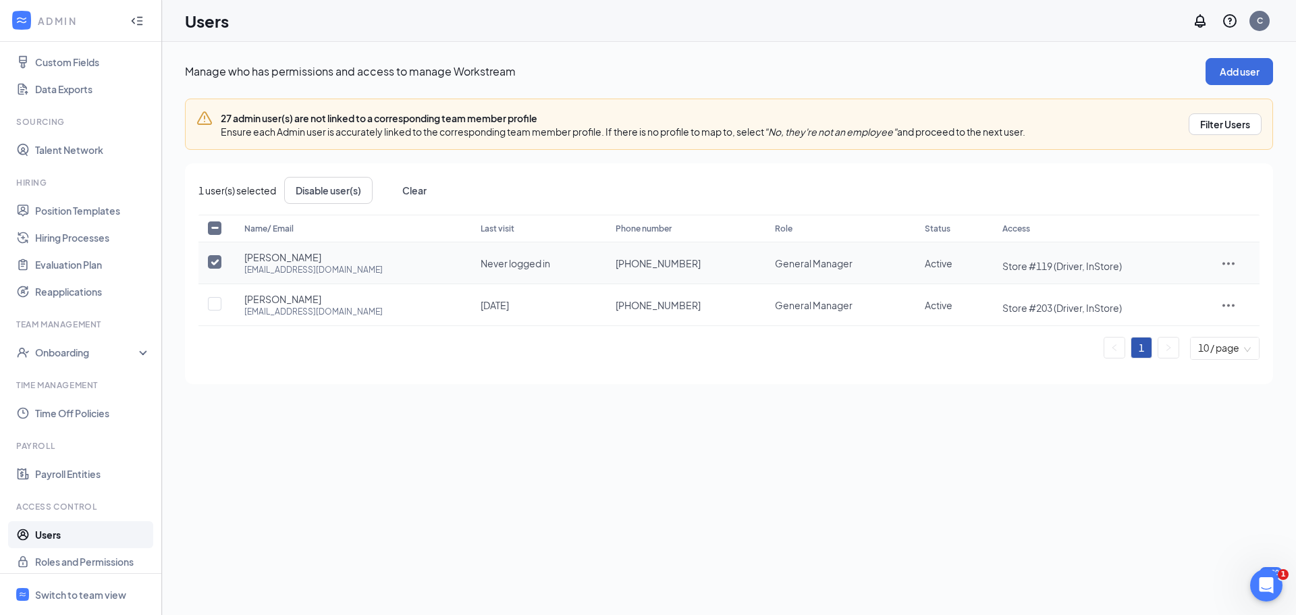
click at [211, 261] on input "checkbox" at bounding box center [214, 261] width 13 height 13
checkbox input "false"
drag, startPoint x: 1134, startPoint y: 190, endPoint x: 1079, endPoint y: 184, distance: 55.7
click at [1079, 184] on div "Active users 119" at bounding box center [759, 190] width 1000 height 27
type input "2"
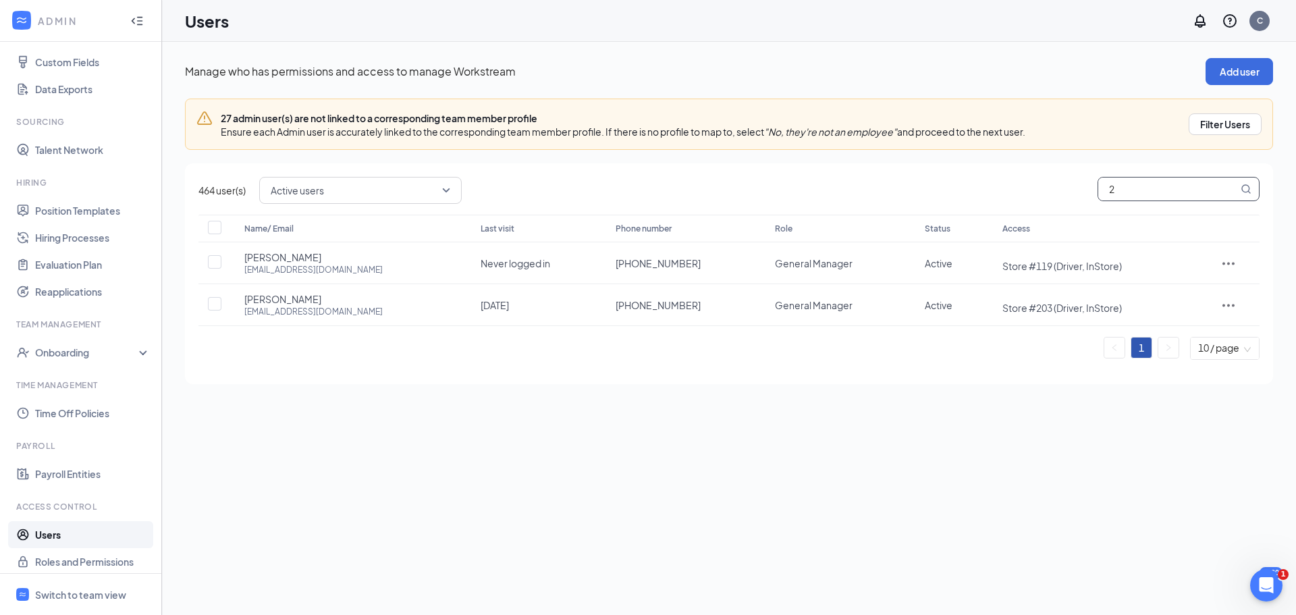
checkbox input "true"
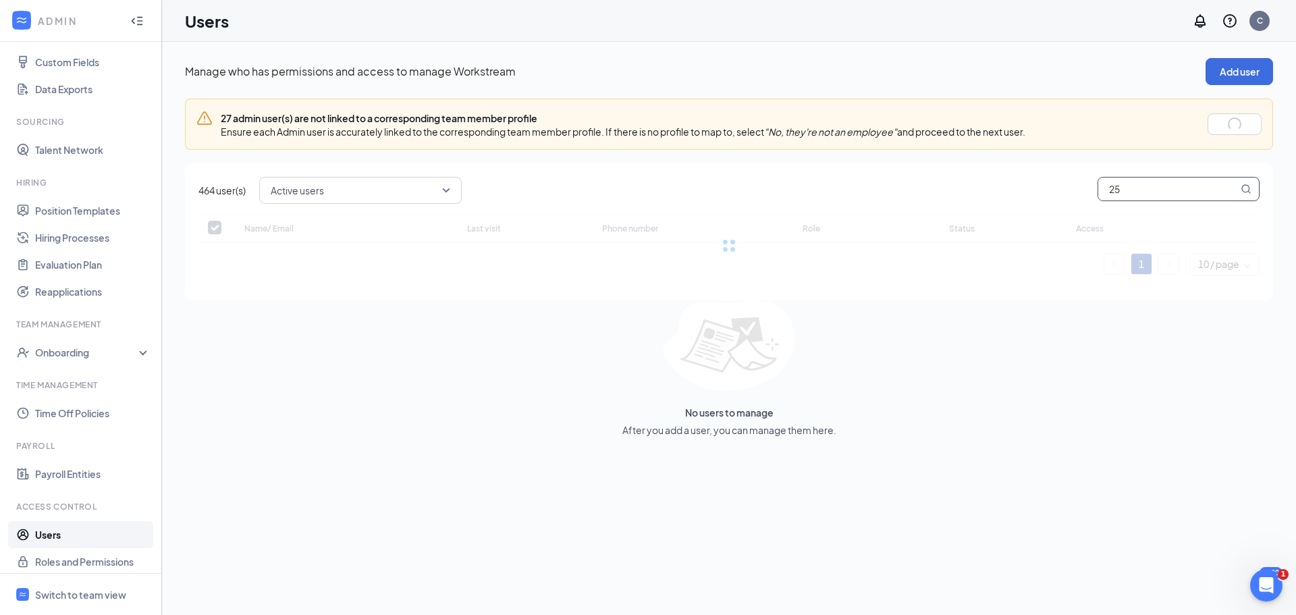
type input "252"
checkbox input "false"
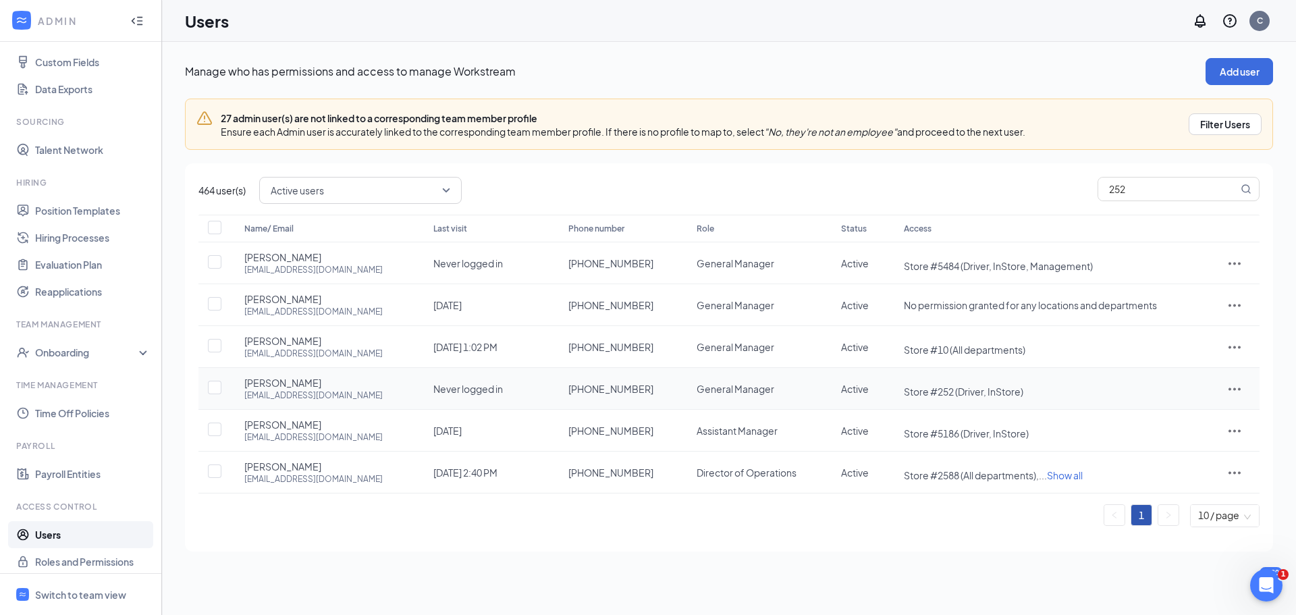
click at [1233, 390] on icon "ActionsIcon" at bounding box center [1234, 389] width 16 height 16
click at [1181, 443] on span "Reset password" at bounding box center [1187, 448] width 72 height 12
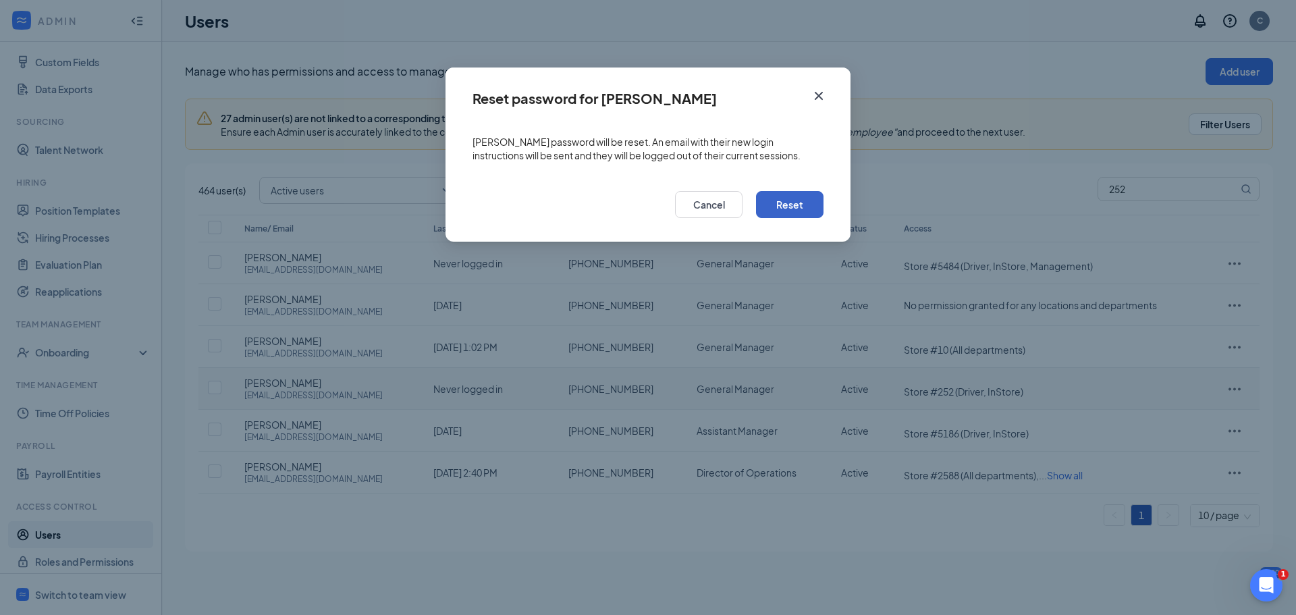
click at [774, 196] on button "Reset" at bounding box center [789, 204] width 67 height 27
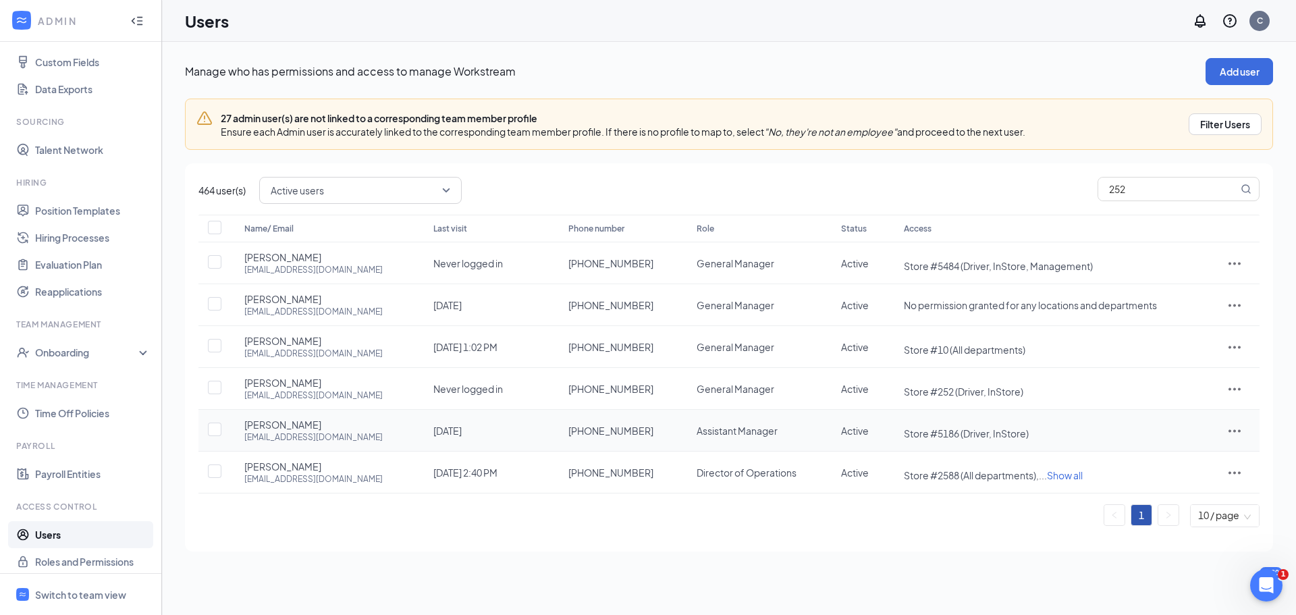
click at [1226, 429] on icon "ActionsIcon" at bounding box center [1234, 430] width 16 height 16
click at [1191, 487] on span "Reset password" at bounding box center [1187, 490] width 72 height 12
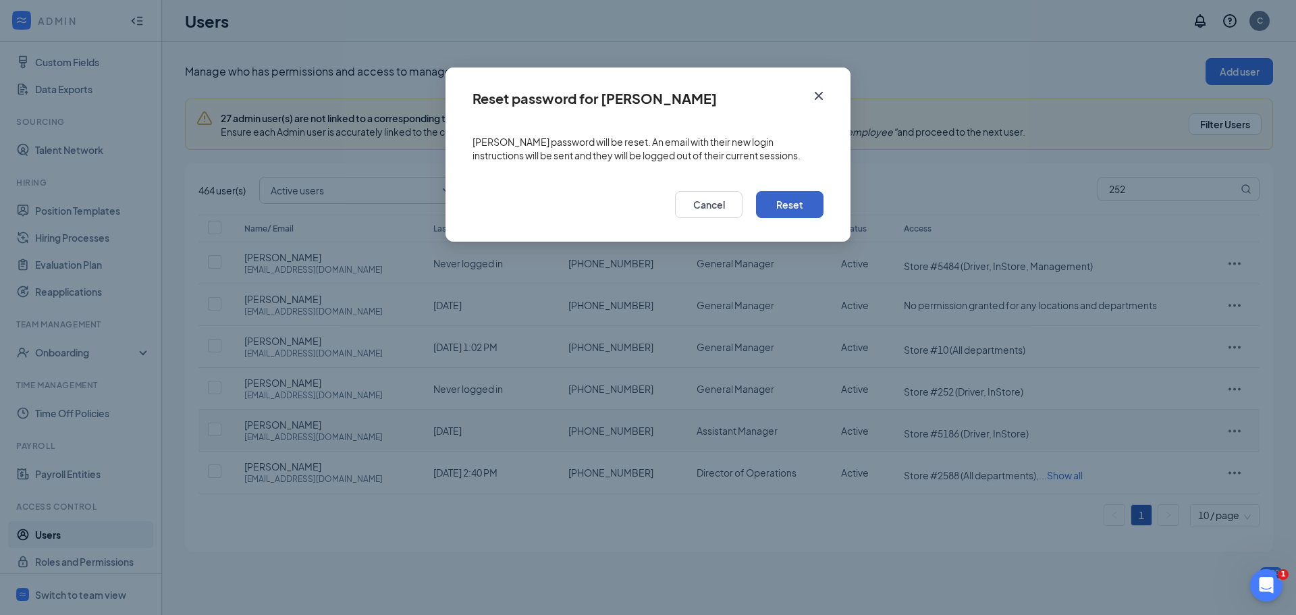
click at [784, 200] on button "Reset" at bounding box center [789, 204] width 67 height 27
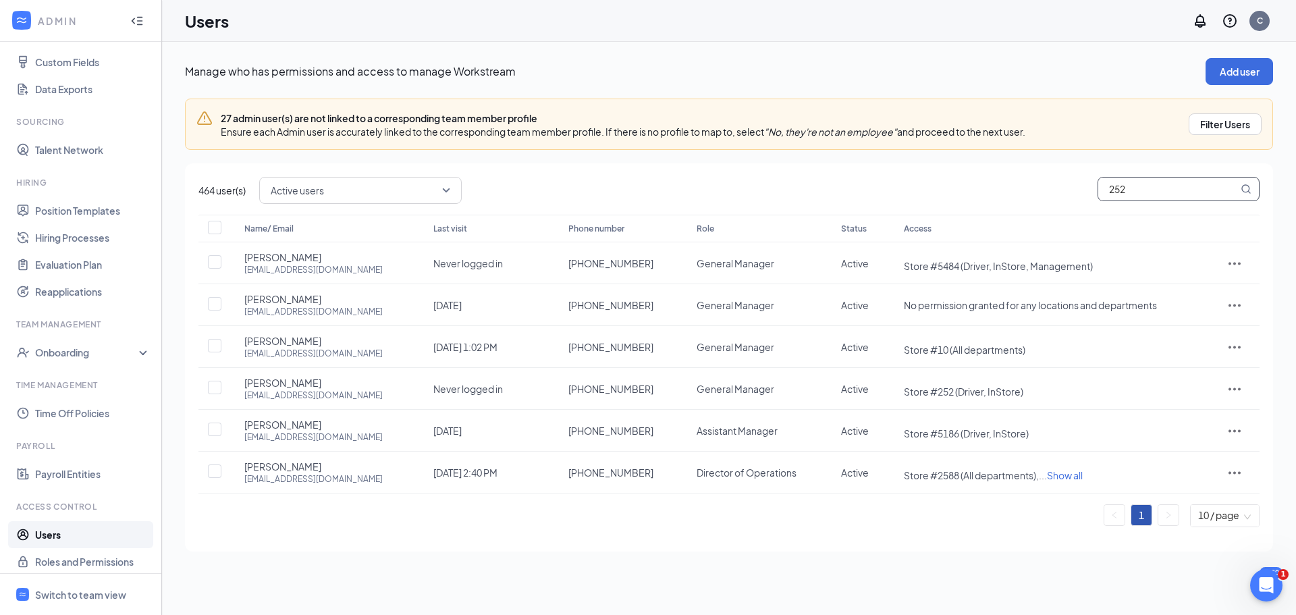
drag, startPoint x: 1158, startPoint y: 182, endPoint x: 1096, endPoint y: 186, distance: 62.2
click at [1096, 186] on div "Active users 252" at bounding box center [759, 190] width 1000 height 27
type input "821"
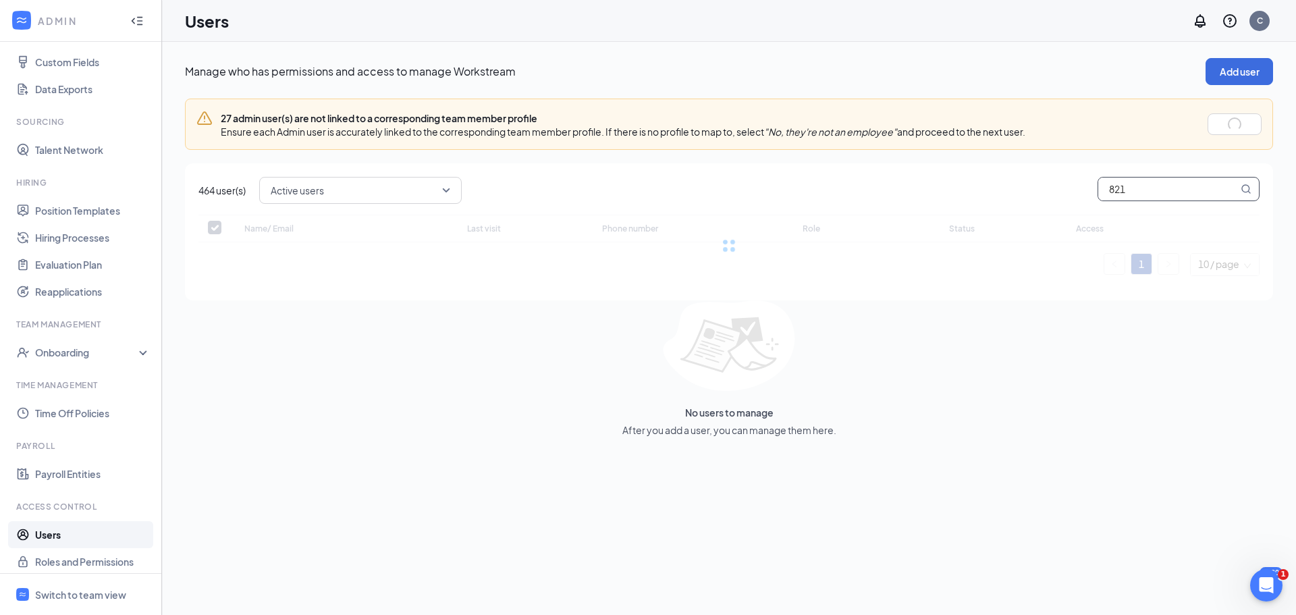
checkbox input "false"
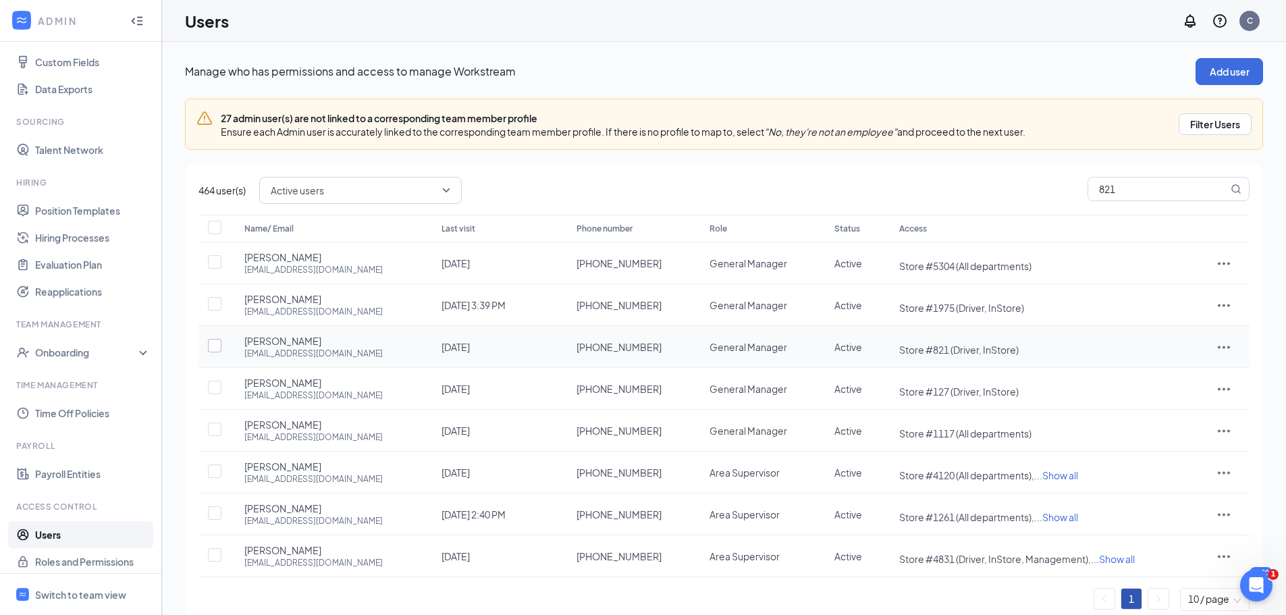
click at [217, 346] on input "checkbox" at bounding box center [214, 345] width 13 height 13
checkbox input "false"
click at [1226, 348] on icon "ActionsIcon" at bounding box center [1223, 347] width 12 height 3
click at [1197, 401] on span "Reset password" at bounding box center [1177, 406] width 72 height 12
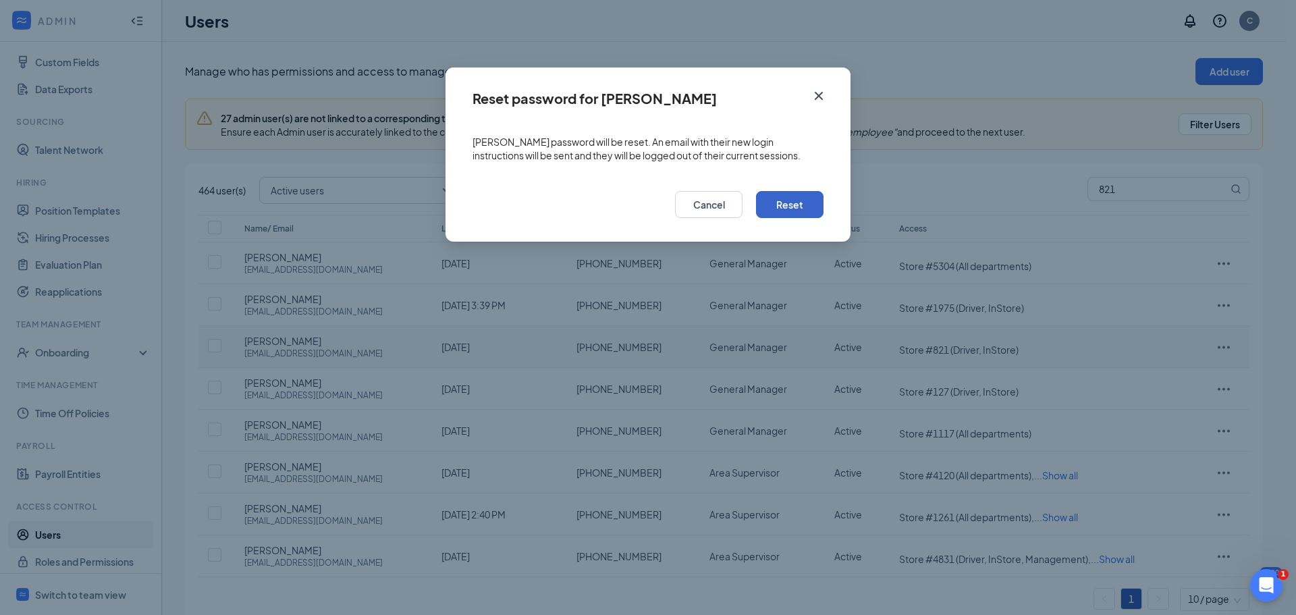
click at [787, 196] on button "Reset" at bounding box center [789, 204] width 67 height 27
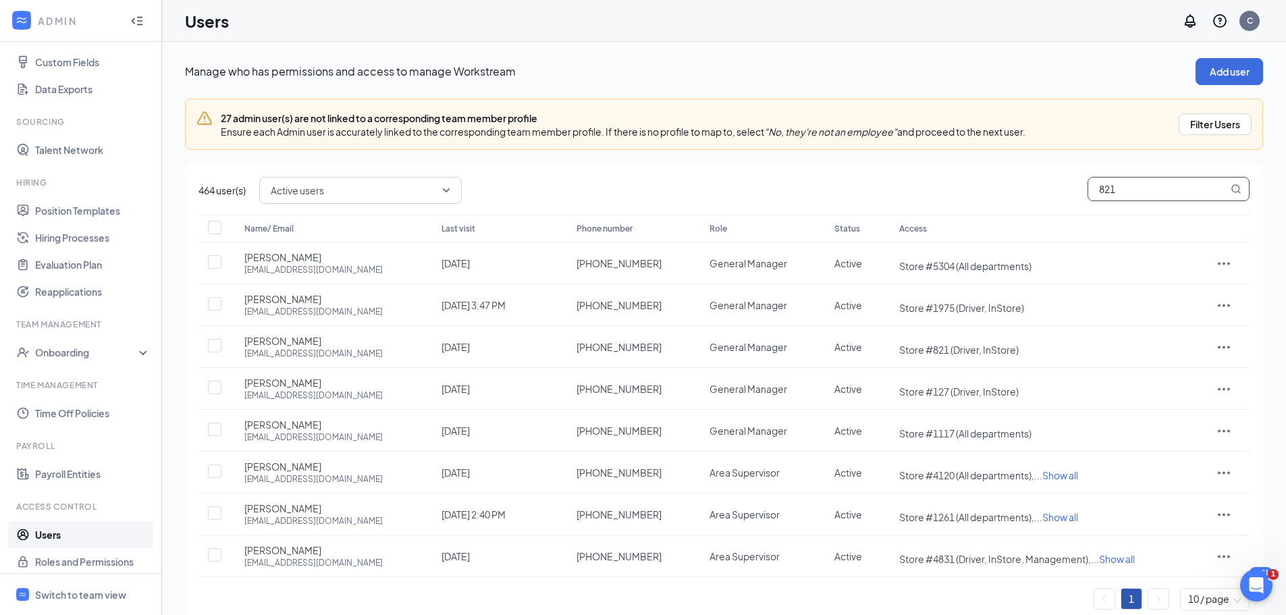
drag, startPoint x: 1125, startPoint y: 184, endPoint x: 1054, endPoint y: 182, distance: 70.9
click at [1054, 182] on div "Active users 821" at bounding box center [754, 190] width 990 height 27
type input "26"
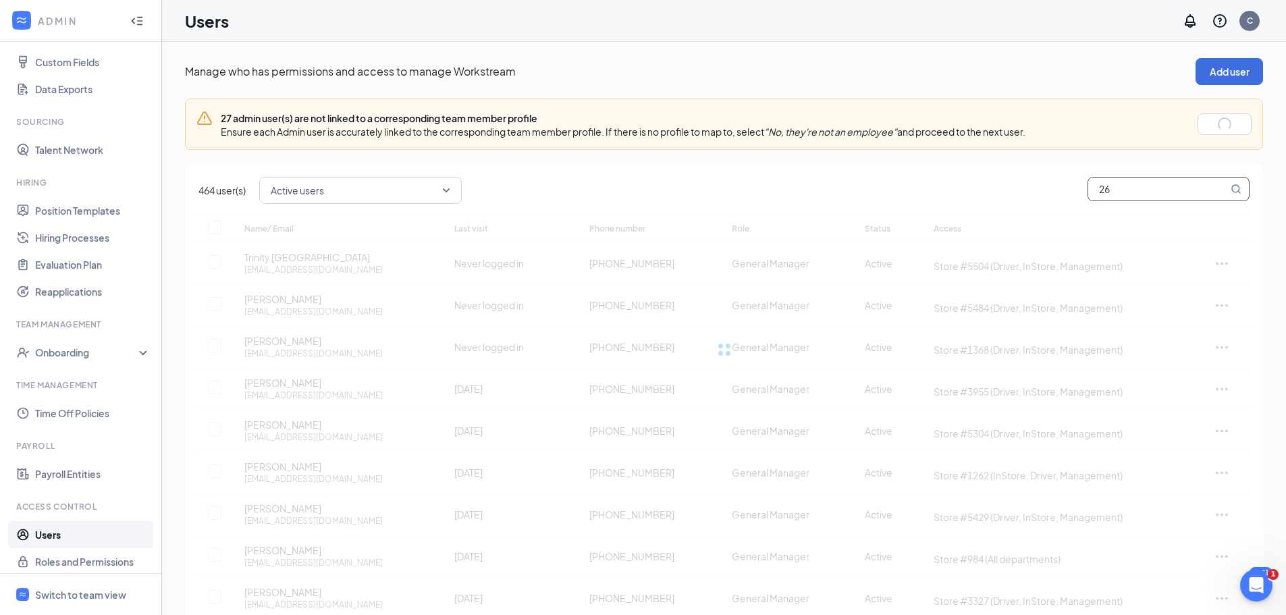
checkbox input "true"
type input "2619"
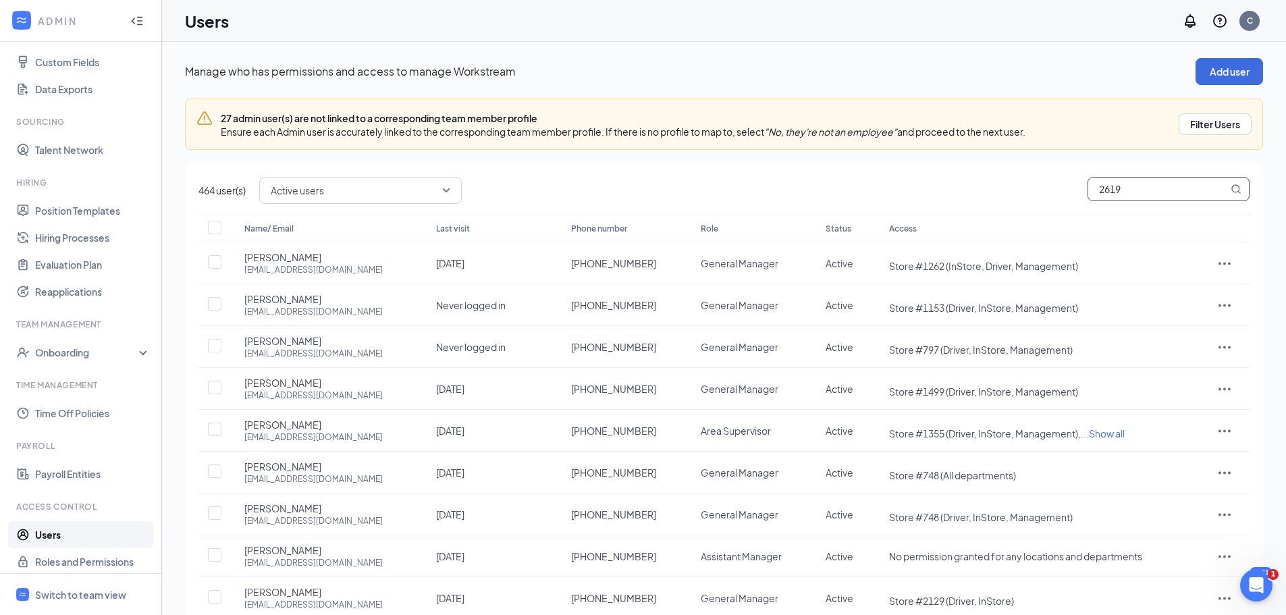
checkbox input "true"
type input "2619"
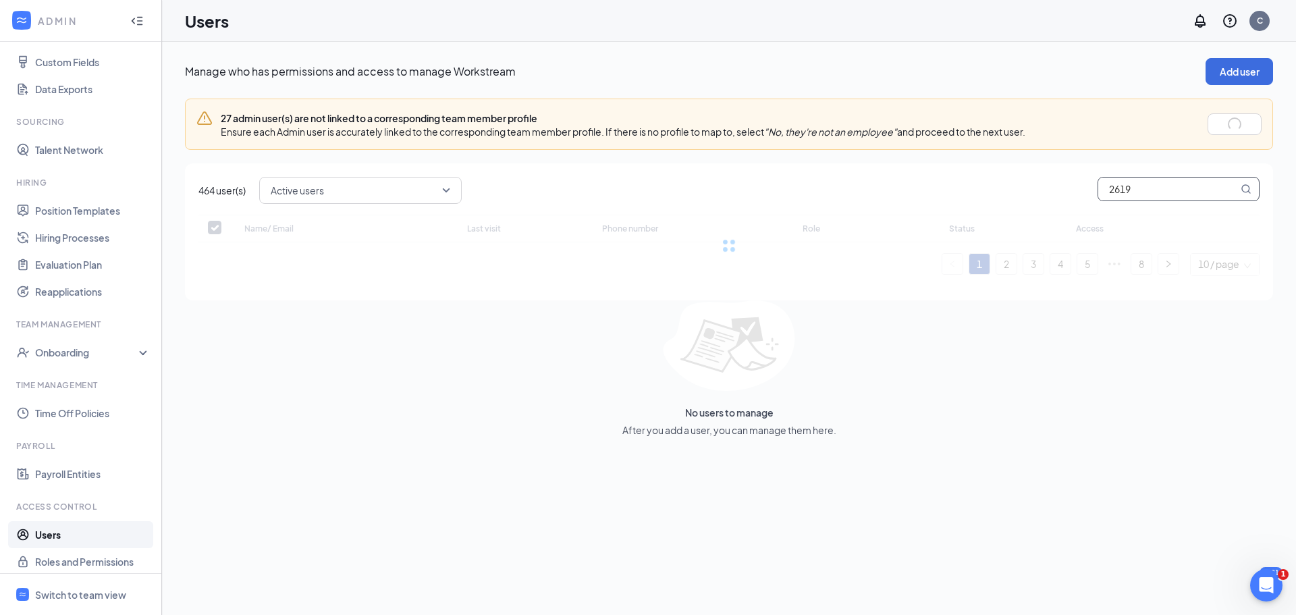
checkbox input "false"
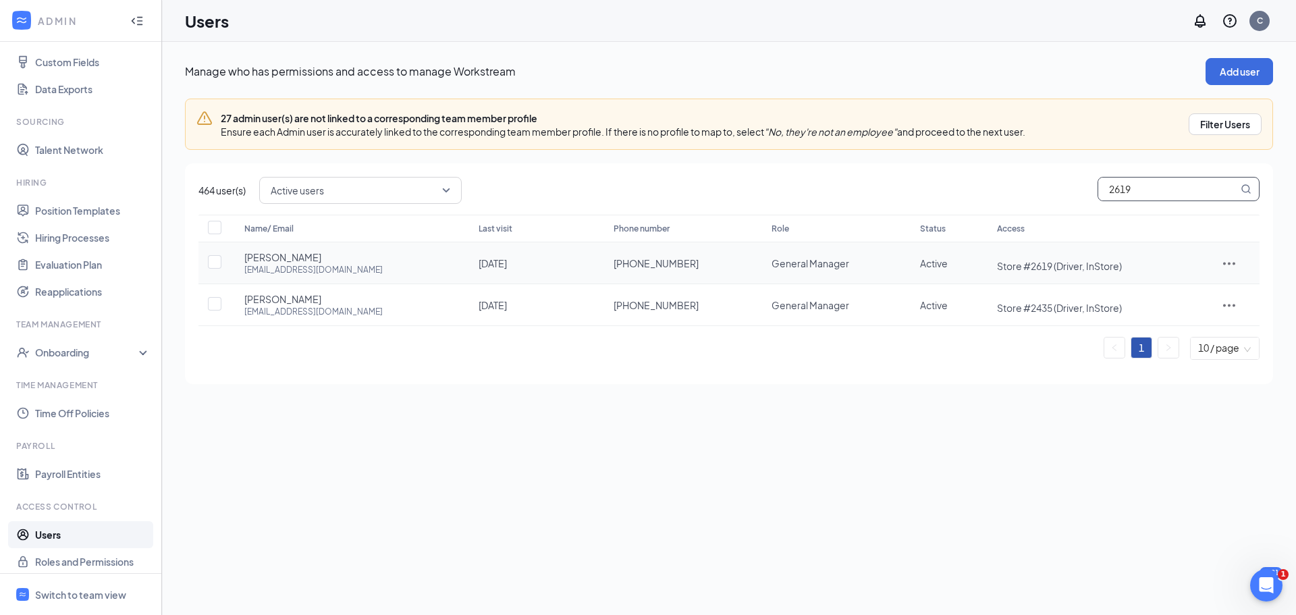
click at [1223, 260] on icon "ActionsIcon" at bounding box center [1229, 263] width 16 height 16
click at [1188, 313] on li "Reset password" at bounding box center [1192, 322] width 105 height 31
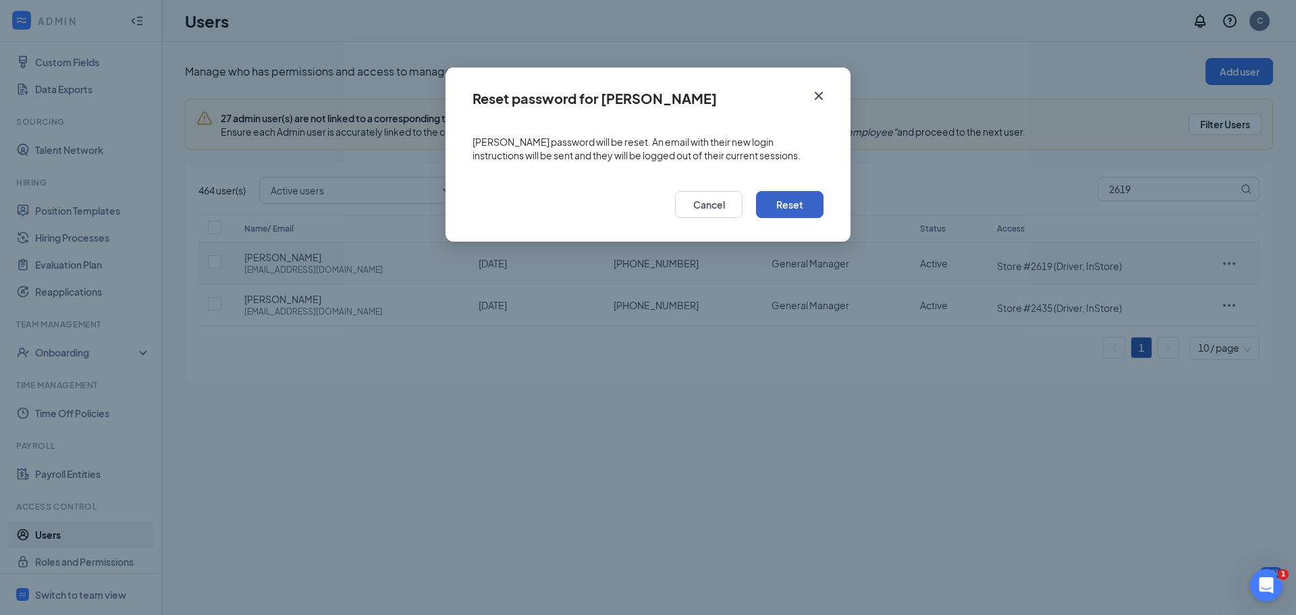
click at [793, 194] on button "Reset" at bounding box center [789, 204] width 67 height 27
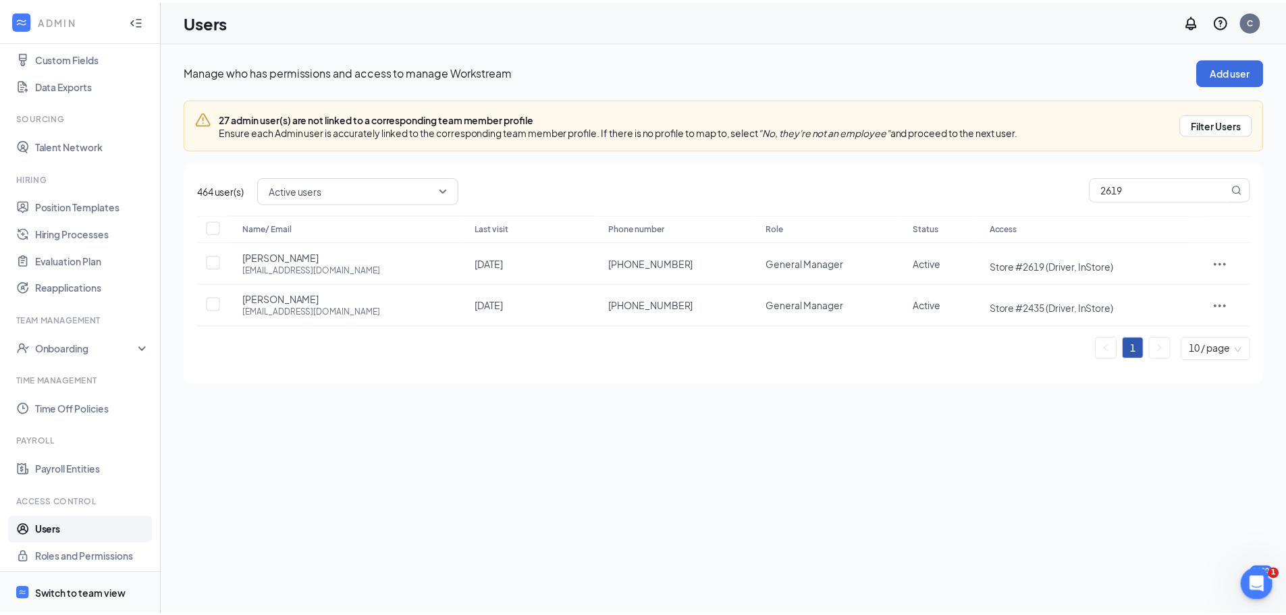
scroll to position [210, 0]
click at [80, 590] on div "Switch to team view" at bounding box center [80, 594] width 91 height 13
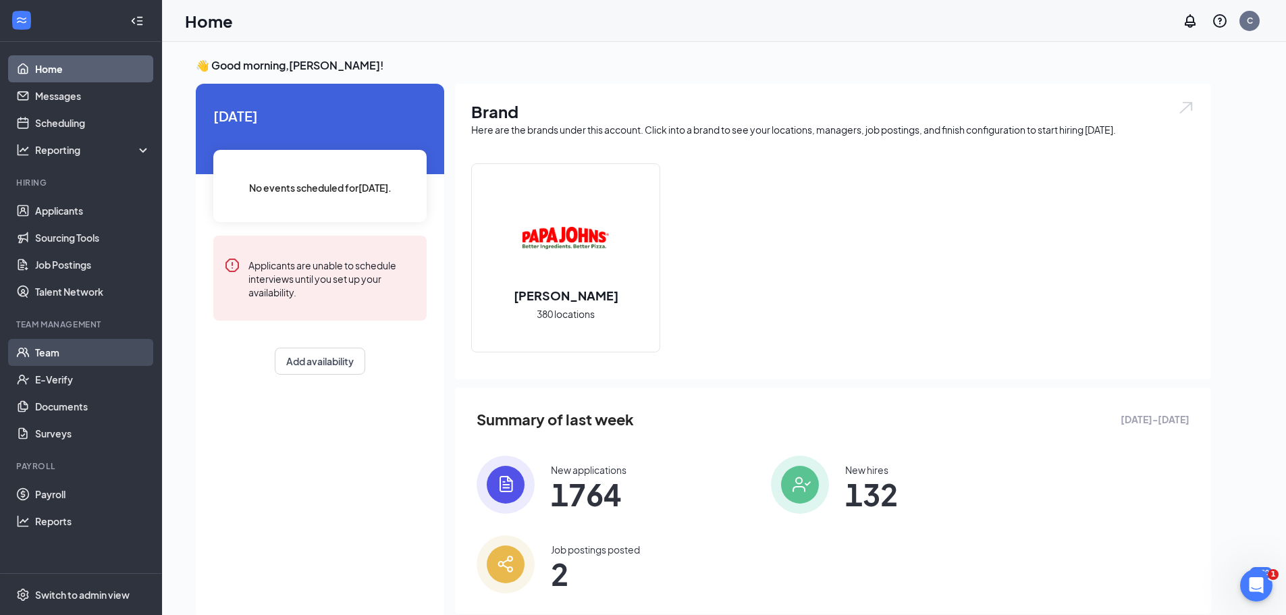
click at [56, 349] on link "Team" at bounding box center [92, 352] width 115 height 27
